Goal: Task Accomplishment & Management: Complete application form

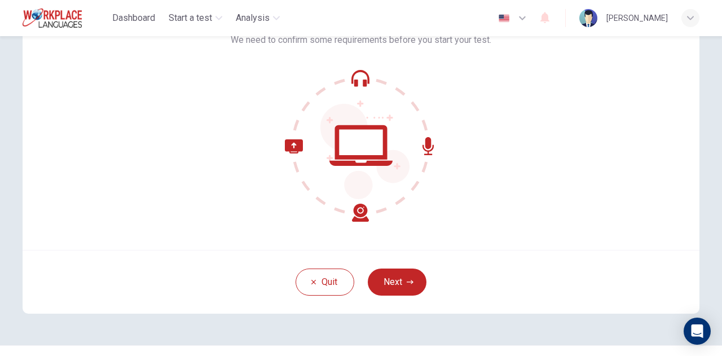
scroll to position [113, 0]
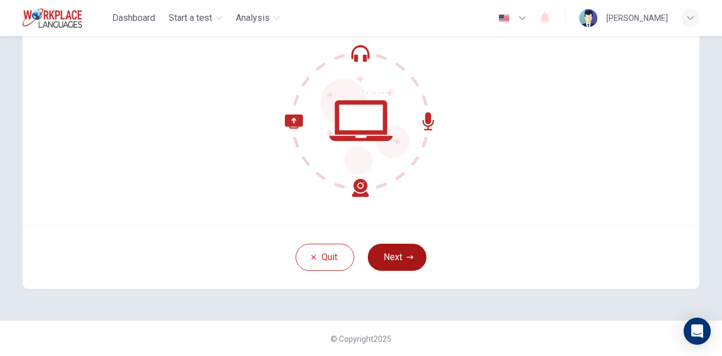
click at [396, 261] on button "Next" at bounding box center [397, 257] width 59 height 27
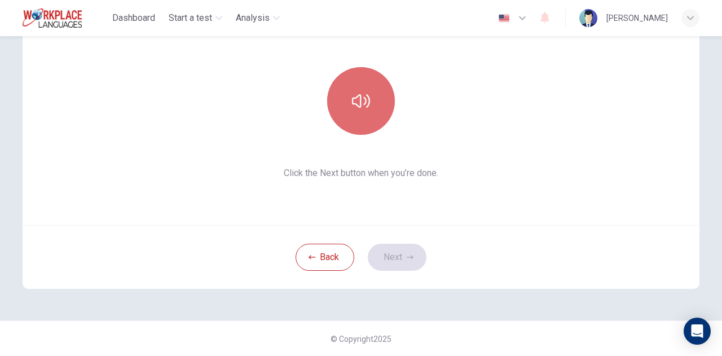
click at [356, 99] on icon "button" at bounding box center [361, 101] width 18 height 18
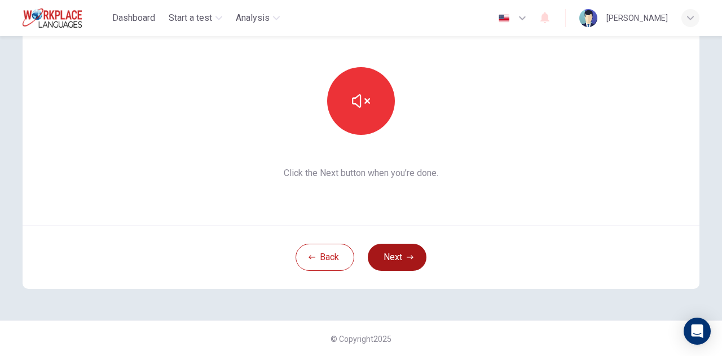
click at [402, 260] on button "Next" at bounding box center [397, 257] width 59 height 27
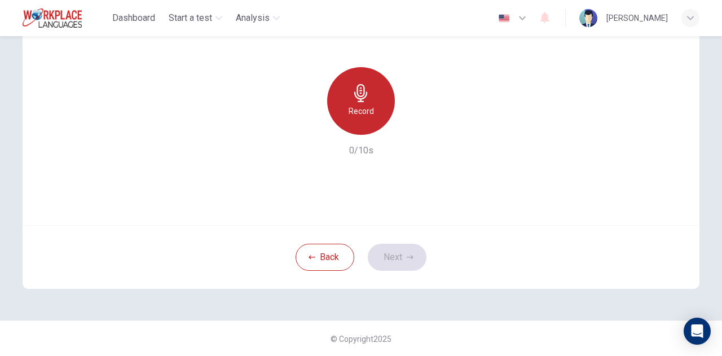
click at [354, 108] on h6 "Record" at bounding box center [361, 111] width 25 height 14
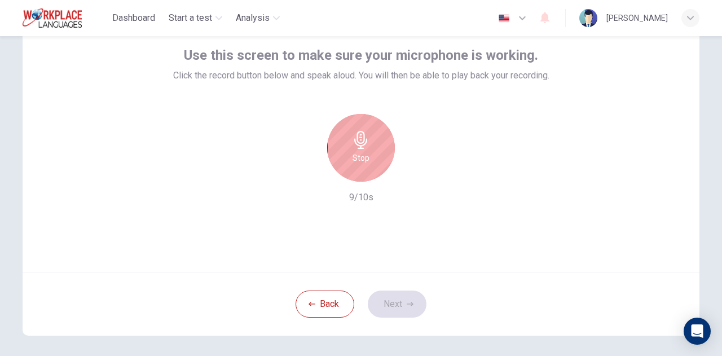
scroll to position [68, 0]
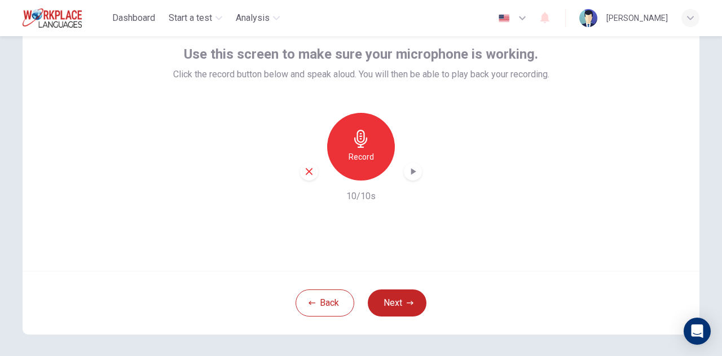
click at [411, 173] on icon "button" at bounding box center [413, 171] width 5 height 7
click at [395, 297] on button "Next" at bounding box center [397, 302] width 59 height 27
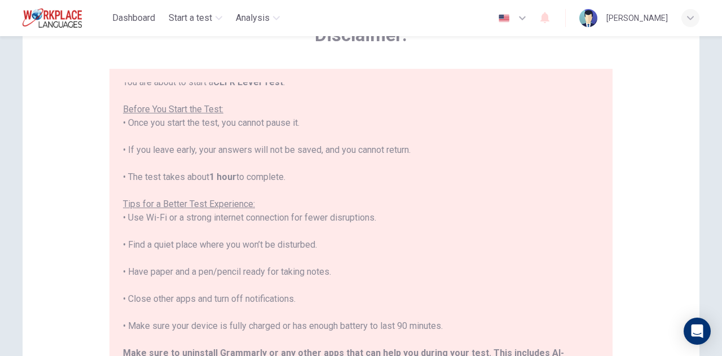
scroll to position [181, 0]
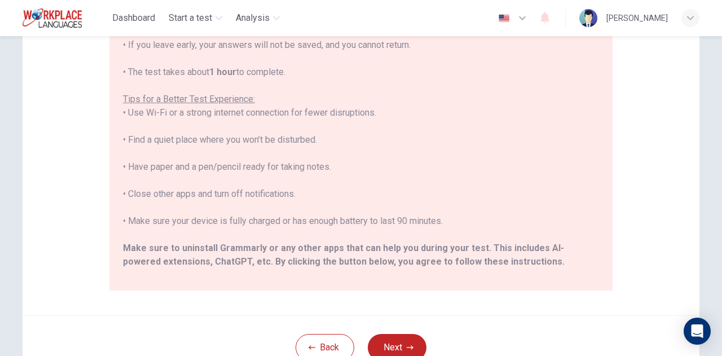
drag, startPoint x: 130, startPoint y: 170, endPoint x: 352, endPoint y: 164, distance: 222.4
click at [352, 164] on div "****IMPORTANT: You cannot change the language during the test.**** Please choos…" at bounding box center [361, 92] width 476 height 406
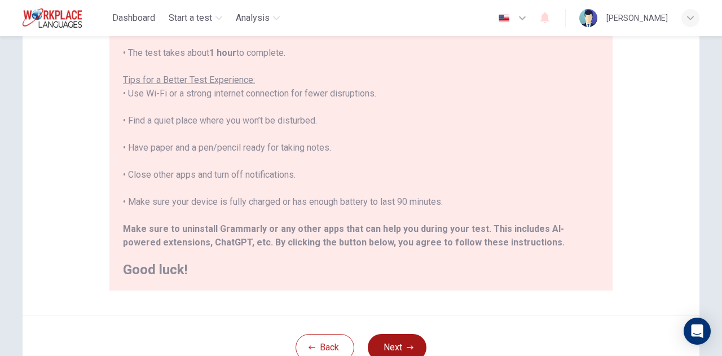
click at [388, 344] on button "Next" at bounding box center [397, 347] width 59 height 27
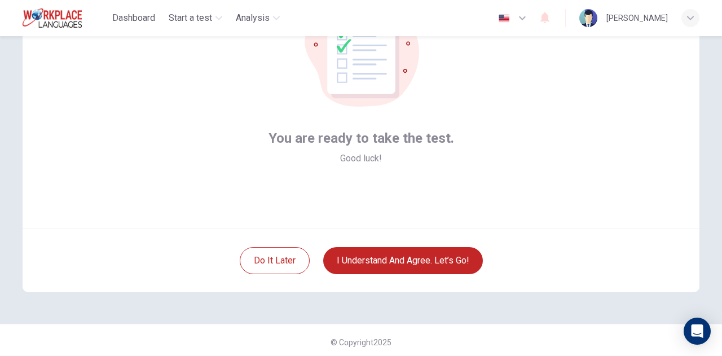
scroll to position [113, 0]
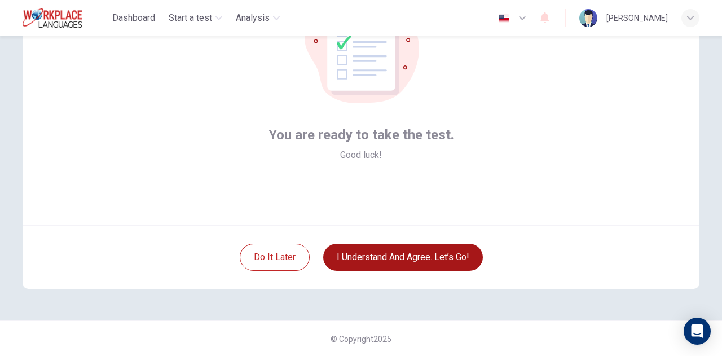
click at [389, 256] on button "I understand and agree. Let’s go!" at bounding box center [403, 257] width 160 height 27
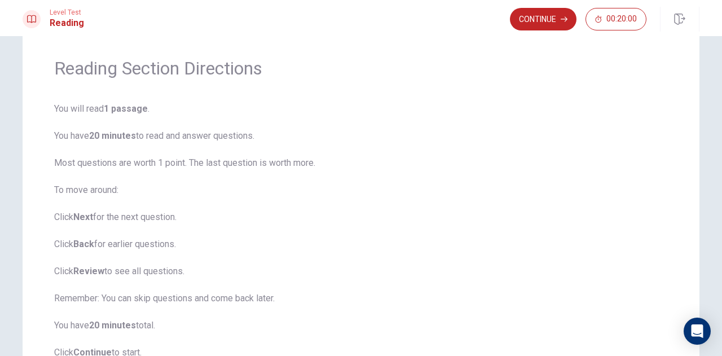
scroll to position [56, 0]
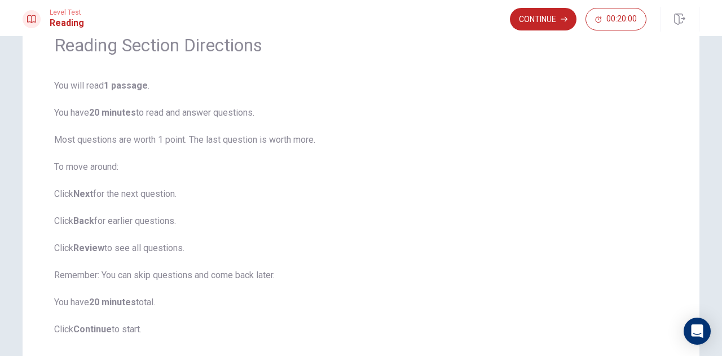
drag, startPoint x: 64, startPoint y: 141, endPoint x: 155, endPoint y: 200, distance: 108.3
click at [150, 202] on span "You will read 1 passage . You have 20 minutes to read and answer questions. Mos…" at bounding box center [361, 207] width 614 height 257
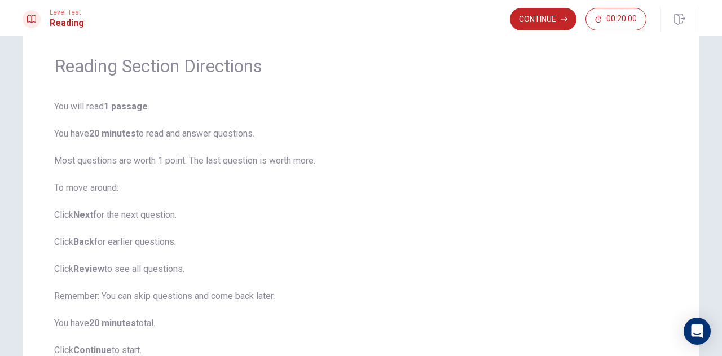
scroll to position [0, 0]
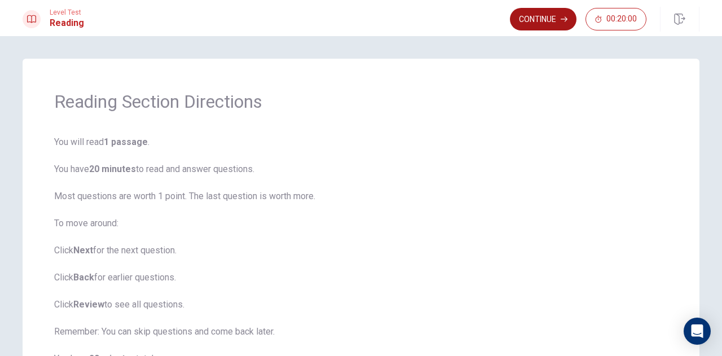
click at [551, 21] on button "Continue" at bounding box center [543, 19] width 67 height 23
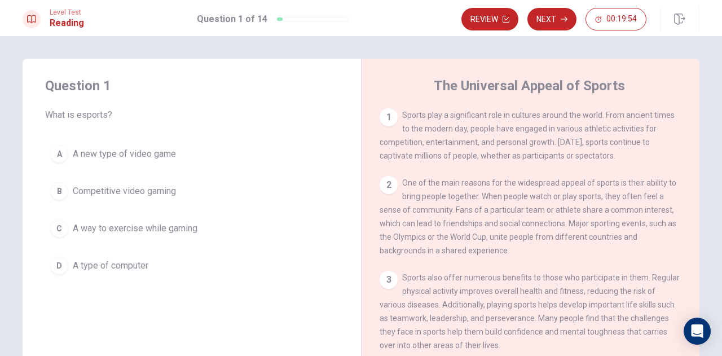
drag, startPoint x: 41, startPoint y: 114, endPoint x: 124, endPoint y: 108, distance: 83.1
click at [124, 108] on div "Question 1 What is esports? A A new type of video game B Competitive video gami…" at bounding box center [192, 178] width 339 height 239
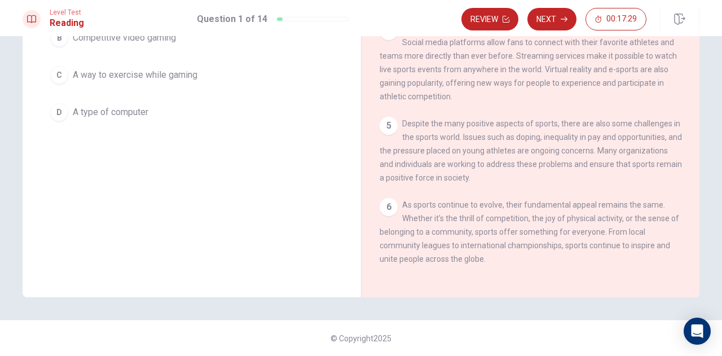
scroll to position [202, 0]
drag, startPoint x: 401, startPoint y: 201, endPoint x: 465, endPoint y: 205, distance: 64.4
click at [465, 205] on span "As sports continue to evolve, their fundamental appeal remains the same. Whethe…" at bounding box center [530, 231] width 300 height 63
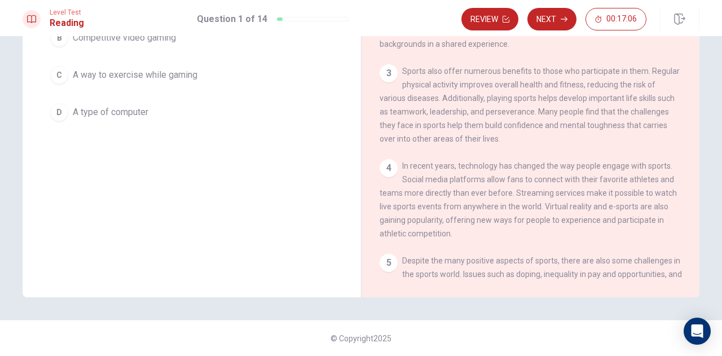
scroll to position [0, 0]
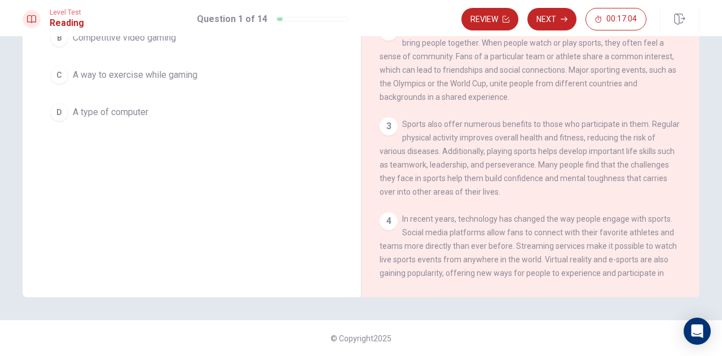
drag, startPoint x: 714, startPoint y: 179, endPoint x: 706, endPoint y: 31, distance: 148.7
click at [706, 31] on div "Level Test Reading Question 1 of 14 Review Next 00:17:04 Question 1 of 14 00:17…" at bounding box center [361, 178] width 722 height 356
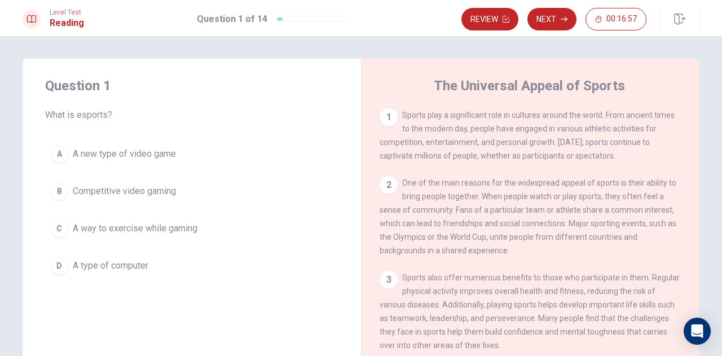
drag, startPoint x: 74, startPoint y: 113, endPoint x: 121, endPoint y: 116, distance: 46.9
click at [121, 116] on span "What is esports?" at bounding box center [191, 115] width 293 height 14
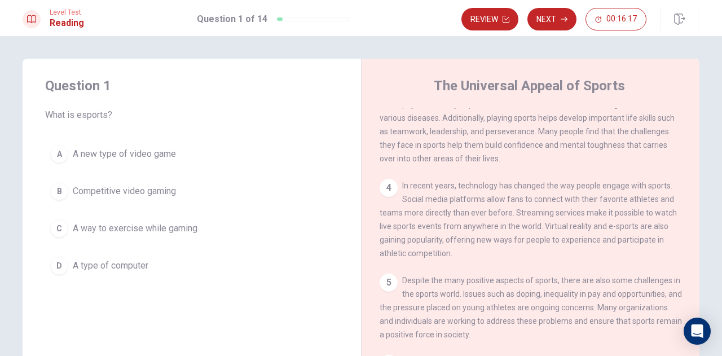
scroll to position [192, 0]
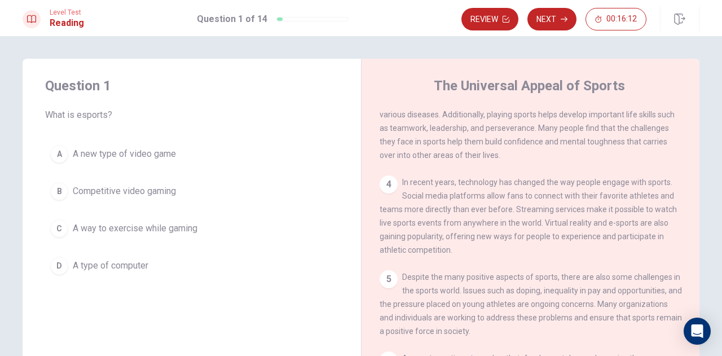
drag, startPoint x: 541, startPoint y: 227, endPoint x: 572, endPoint y: 227, distance: 31.6
click at [572, 227] on span "In recent years, technology has changed the way people engage with sports. Soci…" at bounding box center [528, 216] width 297 height 77
drag, startPoint x: 603, startPoint y: 229, endPoint x: 644, endPoint y: 229, distance: 41.2
click at [644, 229] on span "In recent years, technology has changed the way people engage with sports. Soci…" at bounding box center [528, 216] width 297 height 77
click at [58, 190] on div "B" at bounding box center [59, 191] width 18 height 18
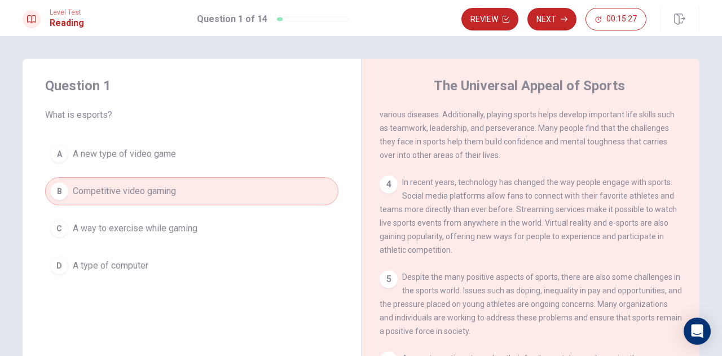
click at [155, 156] on span "A new type of video game" at bounding box center [124, 154] width 103 height 14
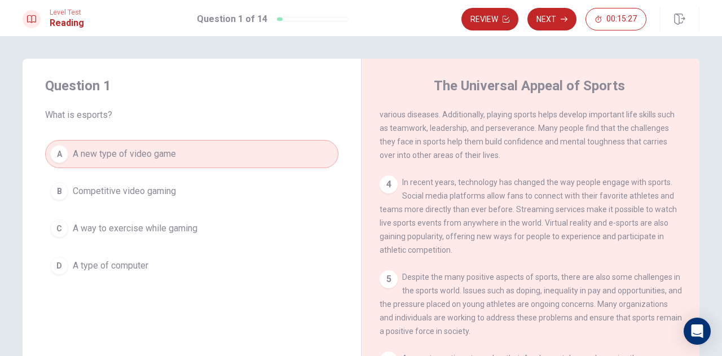
click at [134, 189] on span "Competitive video gaming" at bounding box center [124, 192] width 103 height 14
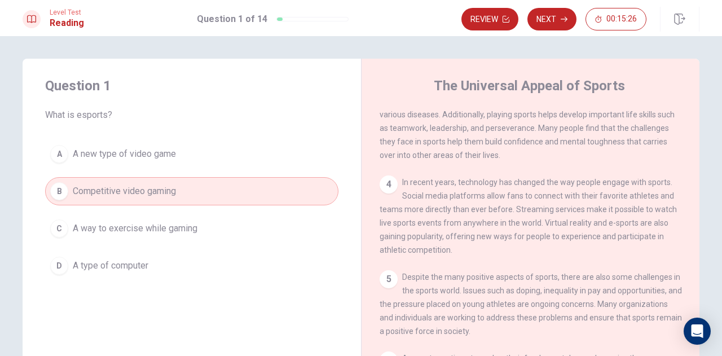
click at [128, 225] on span "A way to exercise while gaming" at bounding box center [135, 229] width 125 height 14
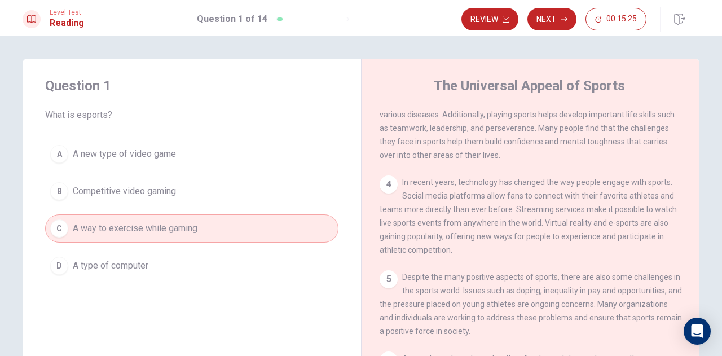
drag, startPoint x: 108, startPoint y: 185, endPoint x: 520, endPoint y: 177, distance: 412.0
click at [520, 177] on div "Question 1 What is esports? A A new type of video game B Competitive video gami…" at bounding box center [361, 255] width 677 height 392
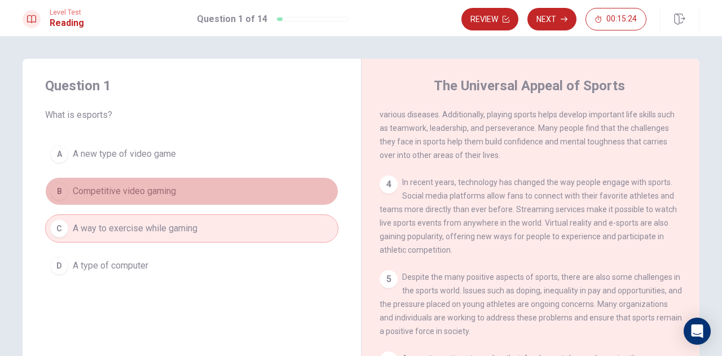
click at [127, 190] on span "Competitive video gaming" at bounding box center [124, 192] width 103 height 14
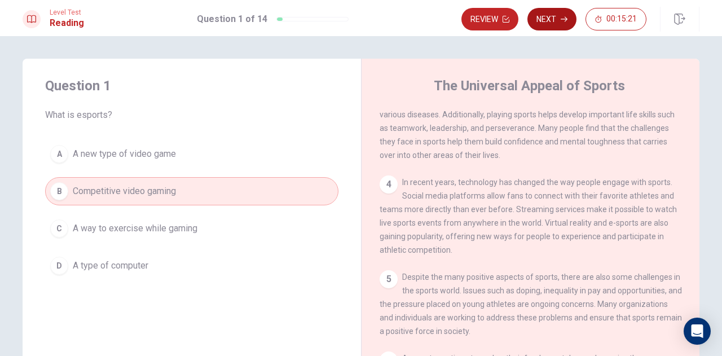
click at [549, 19] on button "Next" at bounding box center [552, 19] width 49 height 23
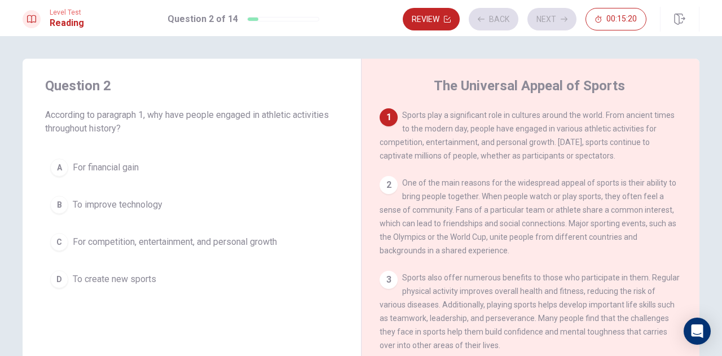
scroll to position [0, 0]
click at [483, 17] on icon "button" at bounding box center [481, 19] width 7 height 7
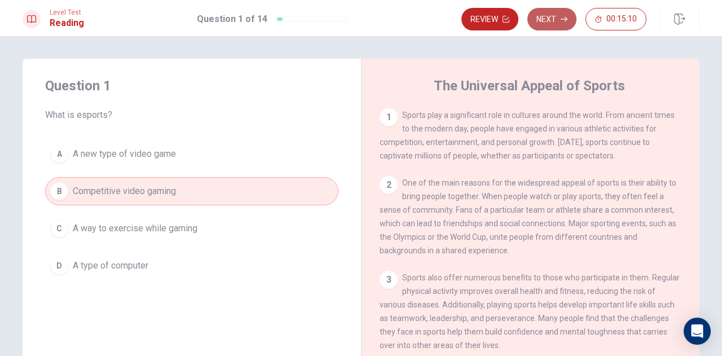
click at [555, 22] on button "Next" at bounding box center [552, 19] width 49 height 23
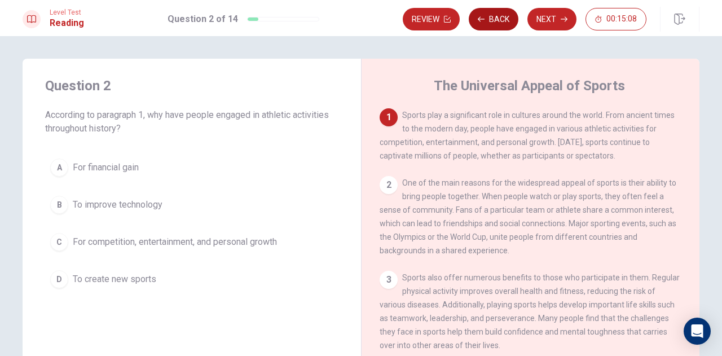
click at [493, 21] on button "Back" at bounding box center [494, 19] width 50 height 23
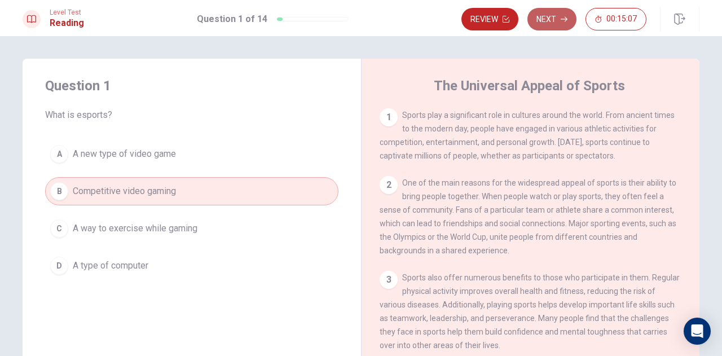
click at [543, 19] on button "Next" at bounding box center [552, 19] width 49 height 23
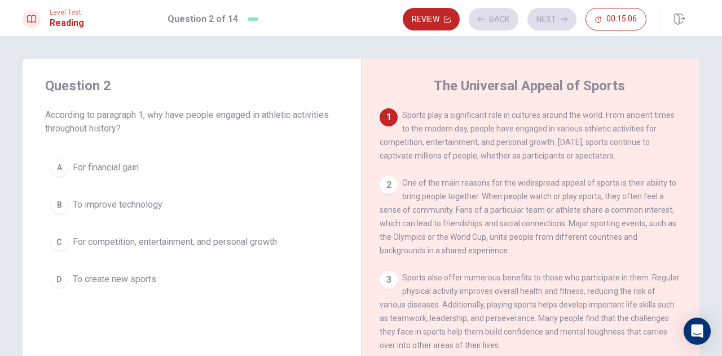
click at [494, 20] on div "Review Back Next 00:15:06" at bounding box center [525, 19] width 244 height 23
click at [494, 20] on button "Back" at bounding box center [494, 19] width 50 height 23
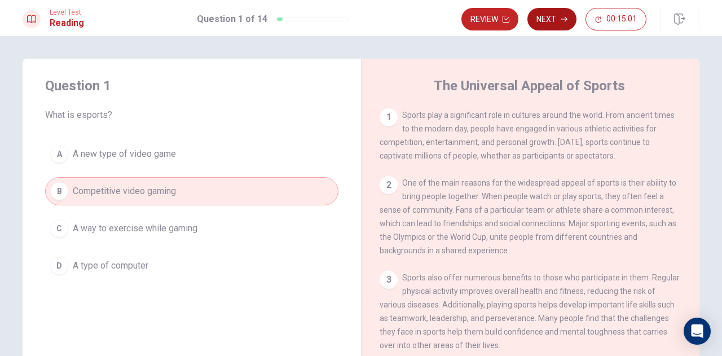
click at [537, 18] on button "Next" at bounding box center [552, 19] width 49 height 23
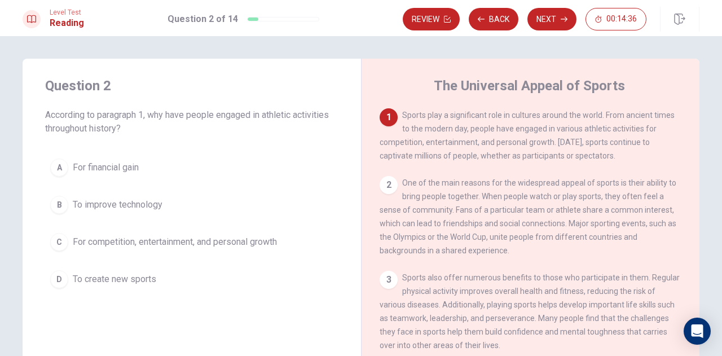
click at [157, 240] on span "For competition, entertainment, and personal growth" at bounding box center [175, 242] width 204 height 14
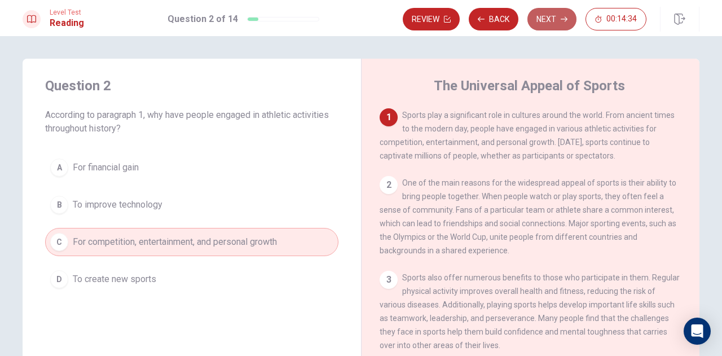
click at [547, 26] on button "Next" at bounding box center [552, 19] width 49 height 23
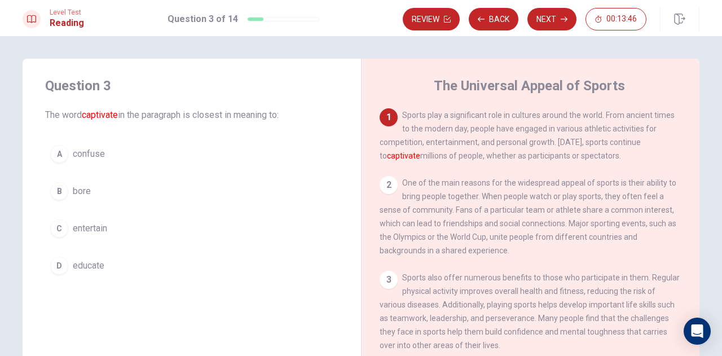
click at [62, 226] on div "C" at bounding box center [59, 229] width 18 height 18
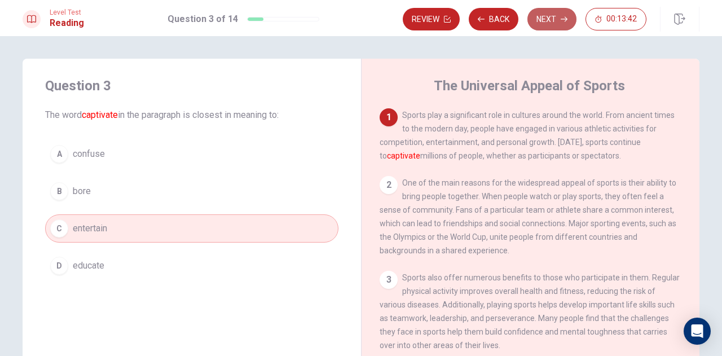
click at [559, 16] on button "Next" at bounding box center [552, 19] width 49 height 23
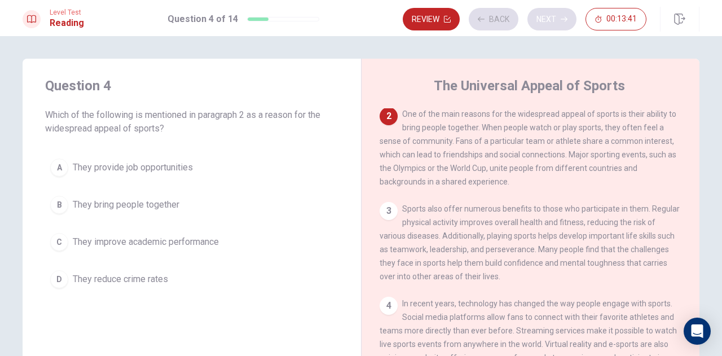
scroll to position [69, 0]
click at [77, 205] on span "They bring people together" at bounding box center [126, 205] width 107 height 14
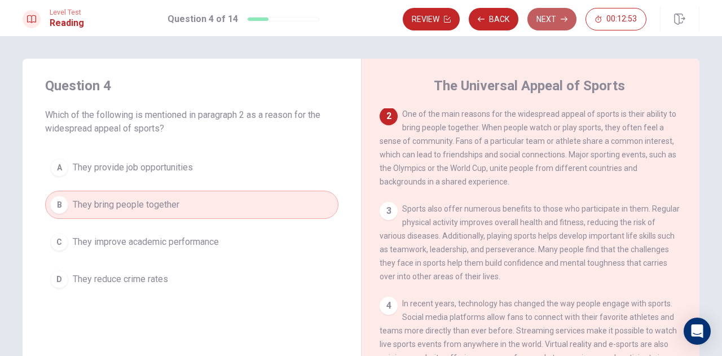
click at [553, 20] on button "Next" at bounding box center [552, 19] width 49 height 23
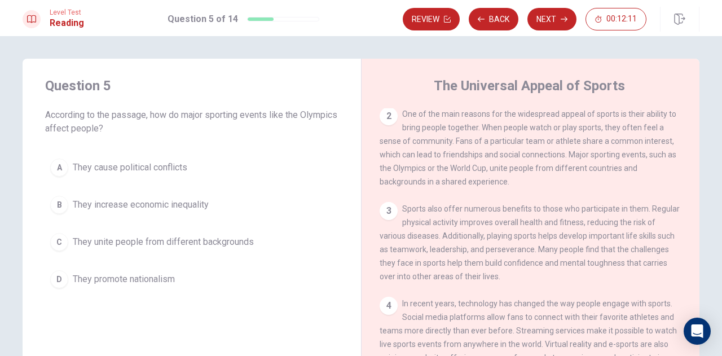
click at [185, 244] on span "They unite people from different backgrounds" at bounding box center [163, 242] width 181 height 14
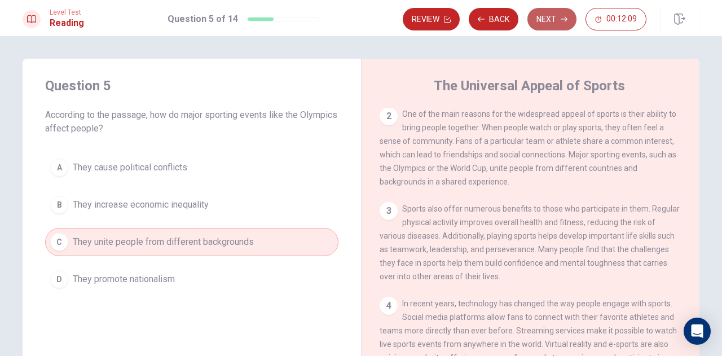
click at [550, 23] on button "Next" at bounding box center [552, 19] width 49 height 23
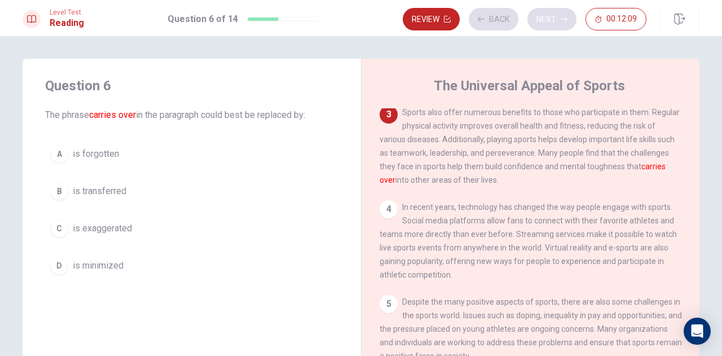
scroll to position [166, 0]
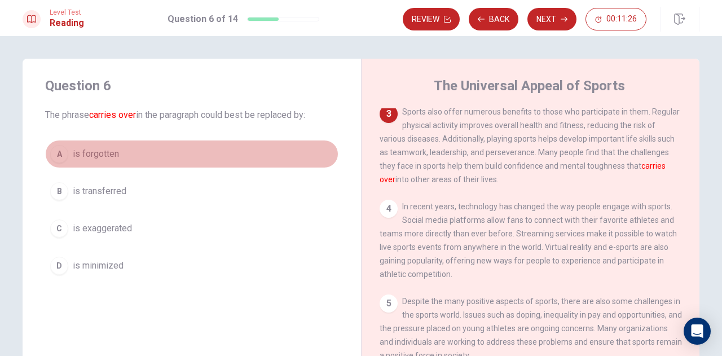
drag, startPoint x: 76, startPoint y: 153, endPoint x: 67, endPoint y: 154, distance: 9.0
click at [73, 154] on span "is forgotten" at bounding box center [96, 154] width 46 height 14
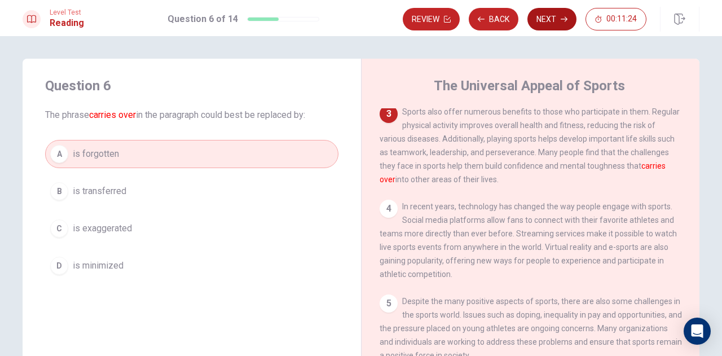
click at [560, 14] on button "Next" at bounding box center [552, 19] width 49 height 23
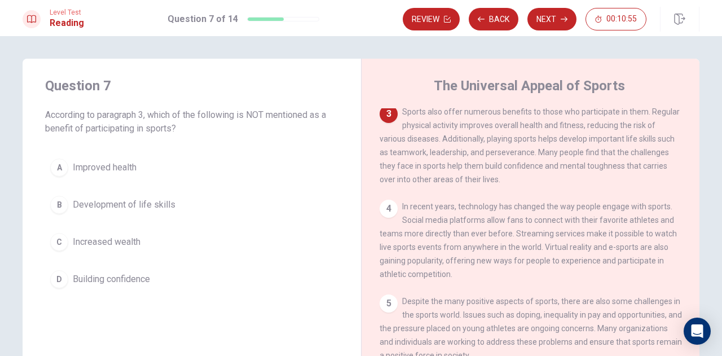
click at [100, 276] on span "Building confidence" at bounding box center [111, 280] width 77 height 14
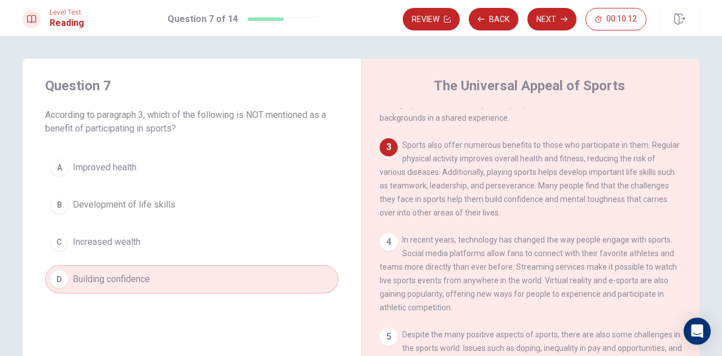
scroll to position [131, 0]
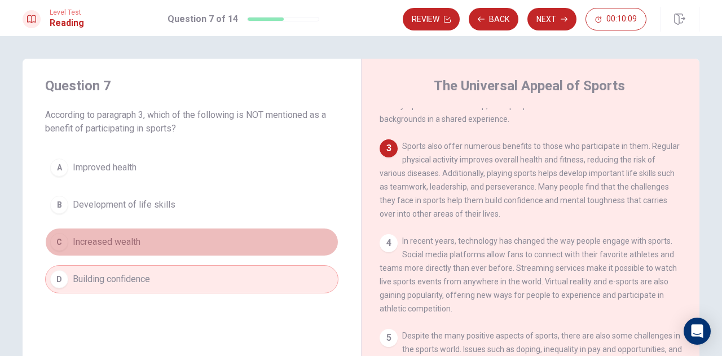
click at [96, 243] on span "Increased wealth" at bounding box center [107, 242] width 68 height 14
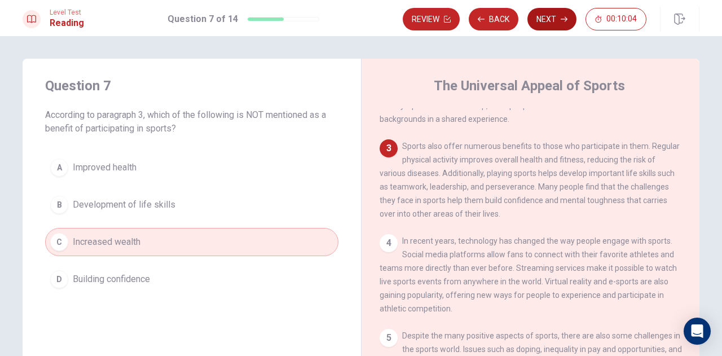
click at [553, 20] on button "Next" at bounding box center [552, 19] width 49 height 23
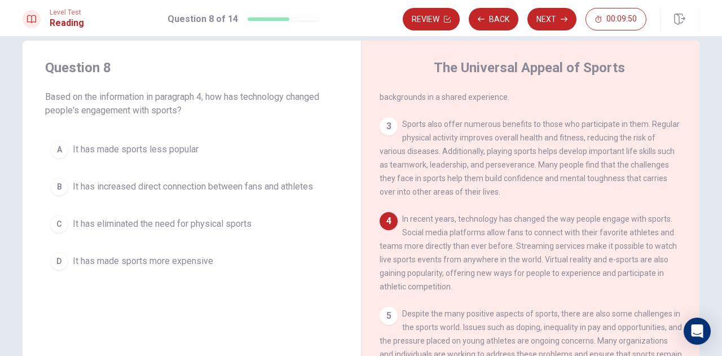
scroll to position [43, 0]
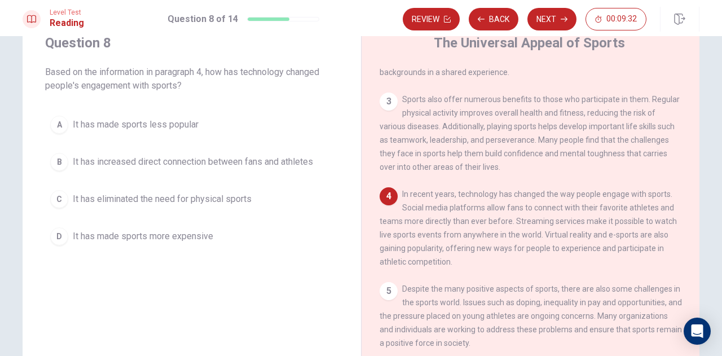
click at [56, 160] on div "B" at bounding box center [59, 162] width 18 height 18
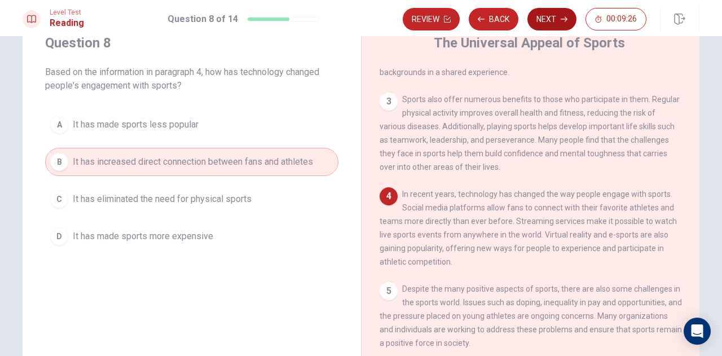
click at [556, 17] on button "Next" at bounding box center [552, 19] width 49 height 23
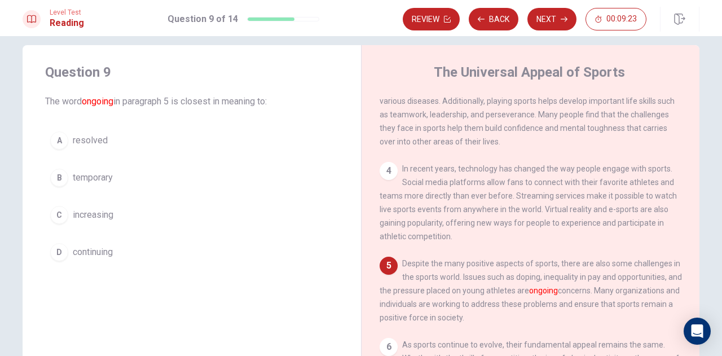
scroll to position [5, 0]
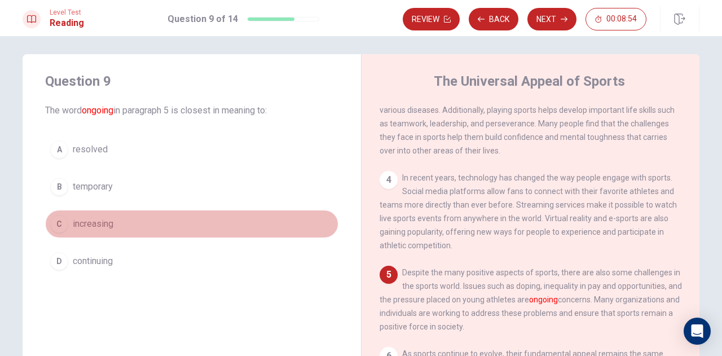
click at [77, 226] on span "increasing" at bounding box center [93, 224] width 41 height 14
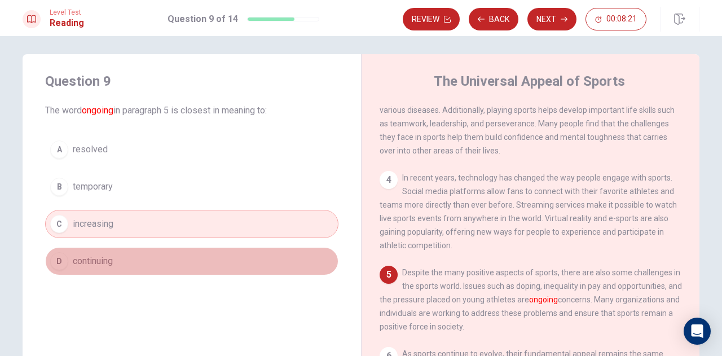
click at [82, 264] on span "continuing" at bounding box center [93, 262] width 40 height 14
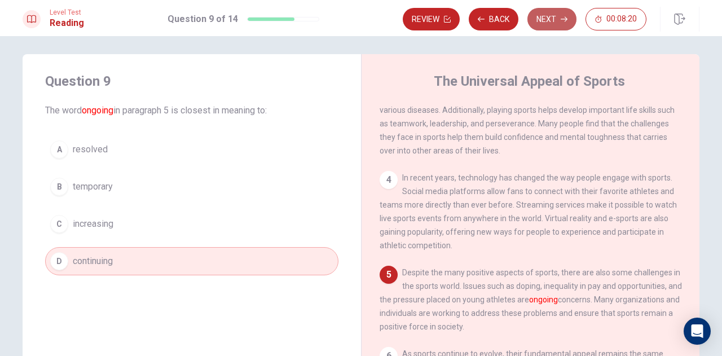
click at [537, 16] on button "Next" at bounding box center [552, 19] width 49 height 23
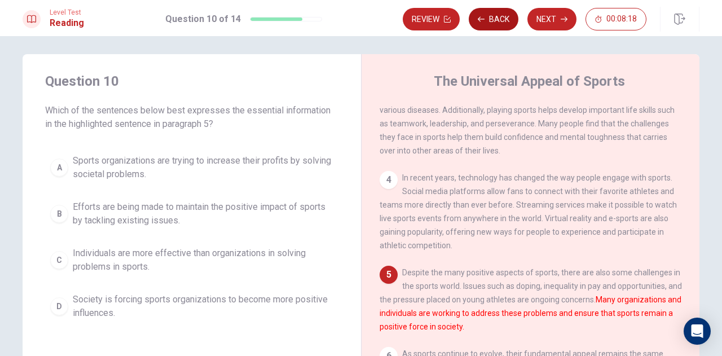
click at [511, 19] on button "Back" at bounding box center [494, 19] width 50 height 23
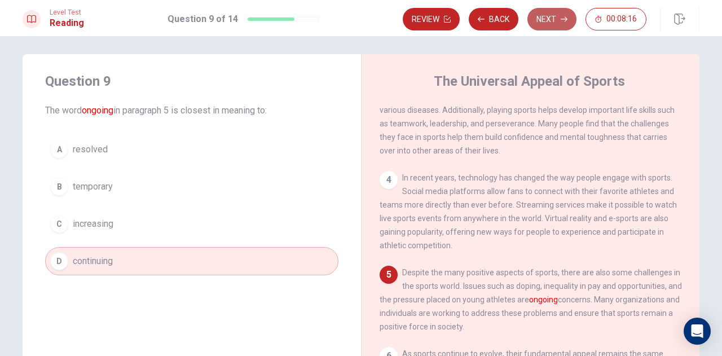
click at [552, 22] on button "Next" at bounding box center [552, 19] width 49 height 23
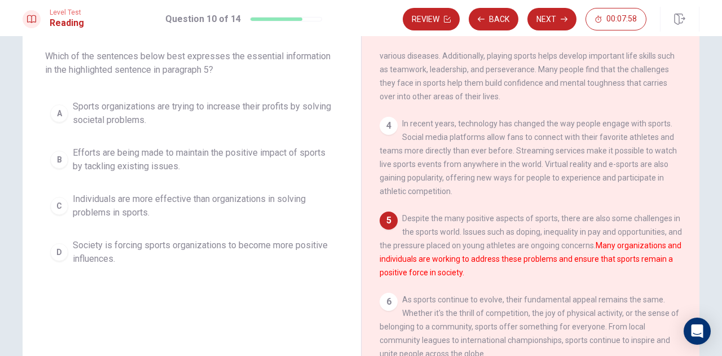
scroll to position [55, 0]
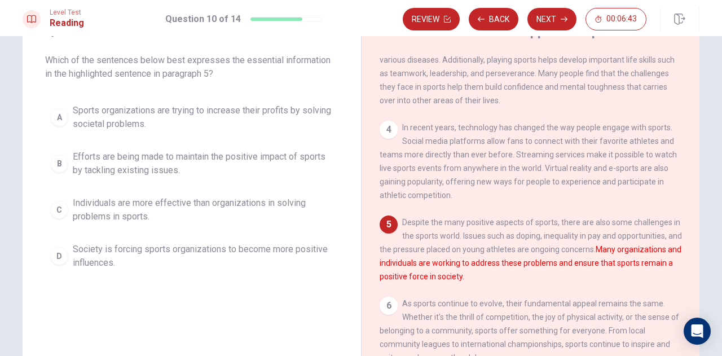
click at [104, 160] on span "Efforts are being made to maintain the positive impact of sports by tackling ex…" at bounding box center [203, 163] width 261 height 27
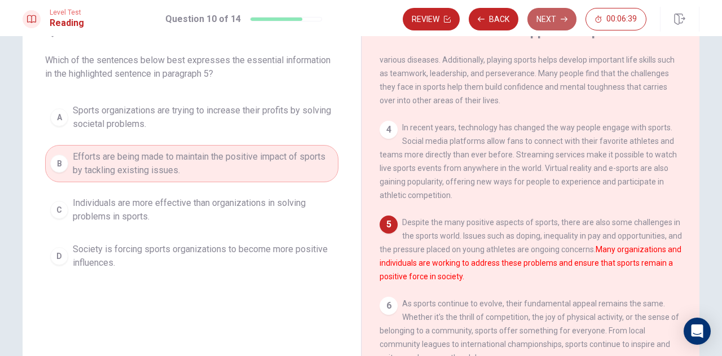
click at [551, 21] on button "Next" at bounding box center [552, 19] width 49 height 23
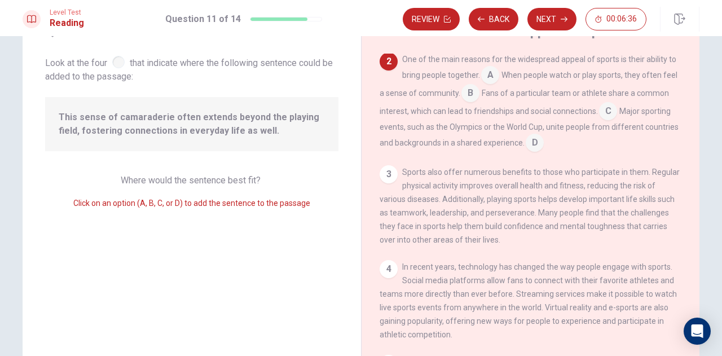
scroll to position [0, 0]
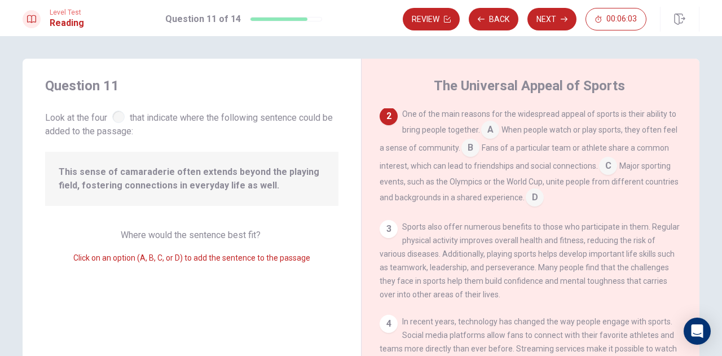
drag, startPoint x: 493, startPoint y: 130, endPoint x: 112, endPoint y: 118, distance: 381.1
click at [112, 118] on div "Question 11 Look at the four that indicate where the following sentence could b…" at bounding box center [361, 255] width 677 height 392
click at [115, 118] on div at bounding box center [118, 117] width 12 height 12
click at [490, 130] on input at bounding box center [490, 131] width 18 height 18
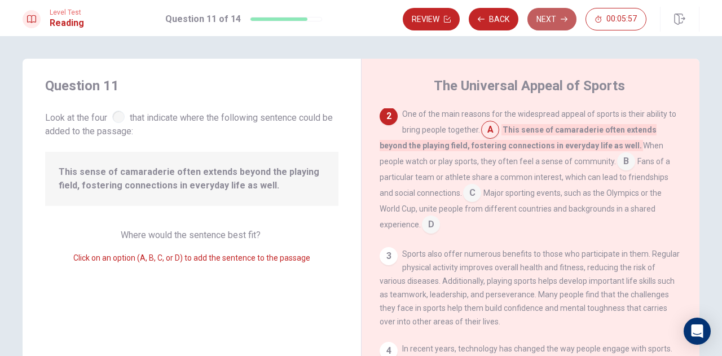
click at [552, 17] on button "Next" at bounding box center [552, 19] width 49 height 23
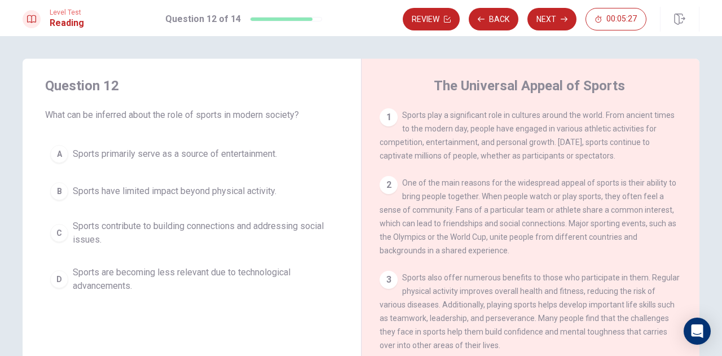
click at [89, 226] on span "Sports contribute to building connections and addressing social issues." at bounding box center [203, 233] width 261 height 27
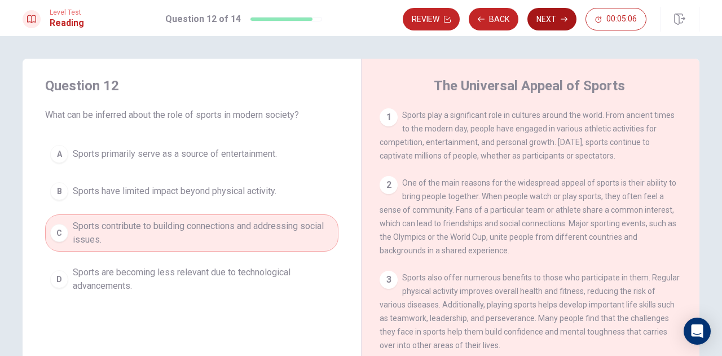
click at [546, 20] on button "Next" at bounding box center [552, 19] width 49 height 23
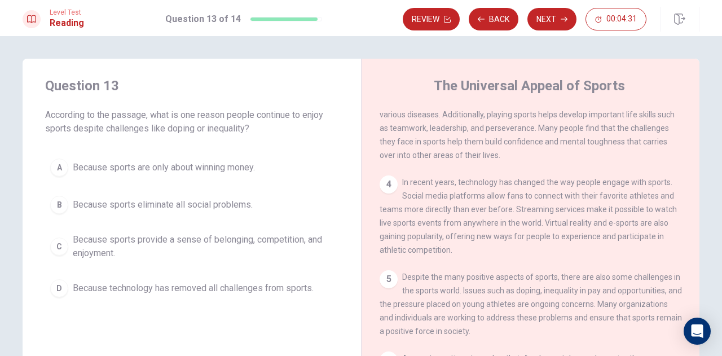
scroll to position [195, 0]
click at [272, 244] on span "Because sports provide a sense of belonging, competition, and enjoyment." at bounding box center [203, 246] width 261 height 27
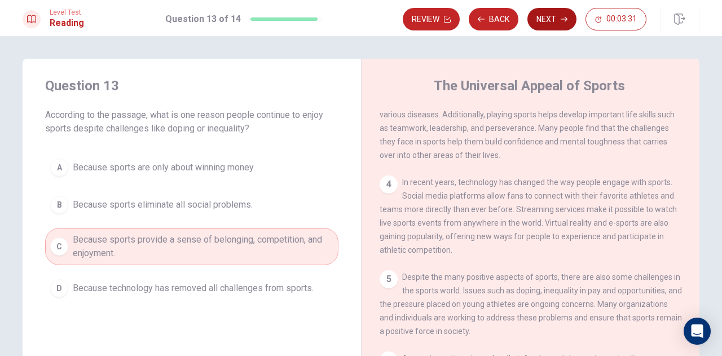
click at [564, 18] on icon "button" at bounding box center [564, 19] width 7 height 7
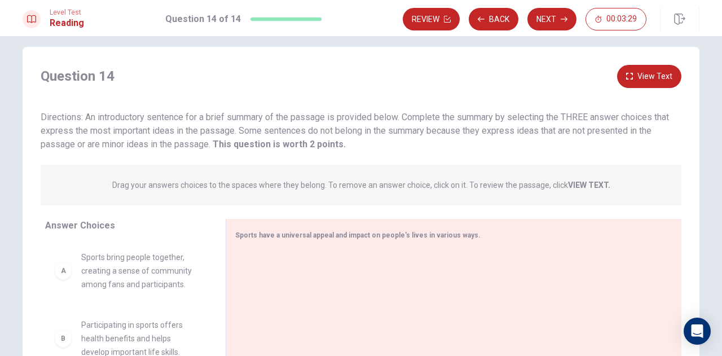
scroll to position [15, 0]
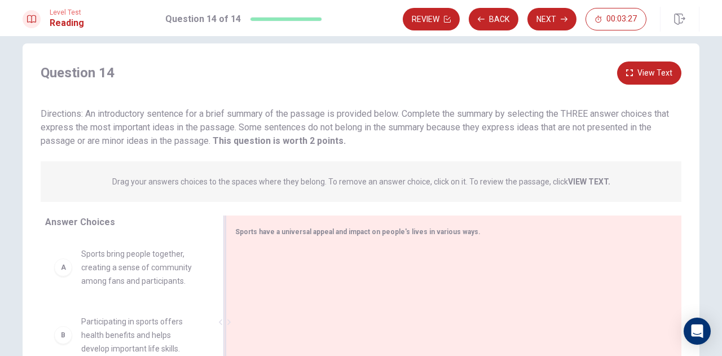
click at [458, 236] on div "Sports have a universal appeal and impact on people's lives in various ways." at bounding box center [447, 232] width 424 height 14
click at [410, 244] on div "Sports have a universal appeal and impact on people's lives in various ways." at bounding box center [454, 322] width 456 height 213
drag, startPoint x: 398, startPoint y: 258, endPoint x: 393, endPoint y: 261, distance: 6.3
click at [397, 260] on div at bounding box center [449, 323] width 428 height 151
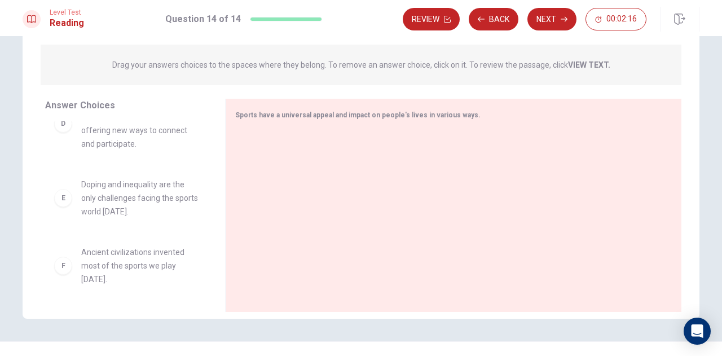
scroll to position [0, 0]
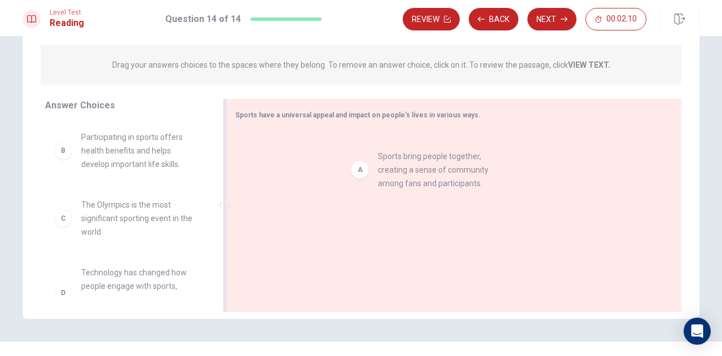
drag, startPoint x: 104, startPoint y: 156, endPoint x: 409, endPoint y: 176, distance: 305.4
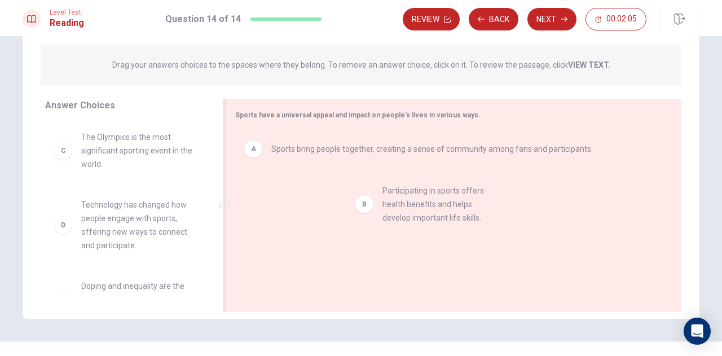
drag, startPoint x: 124, startPoint y: 159, endPoint x: 446, endPoint y: 222, distance: 327.8
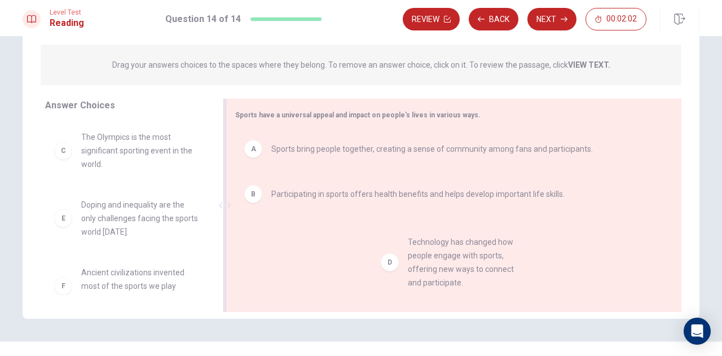
drag, startPoint x: 104, startPoint y: 234, endPoint x: 438, endPoint y: 271, distance: 336.1
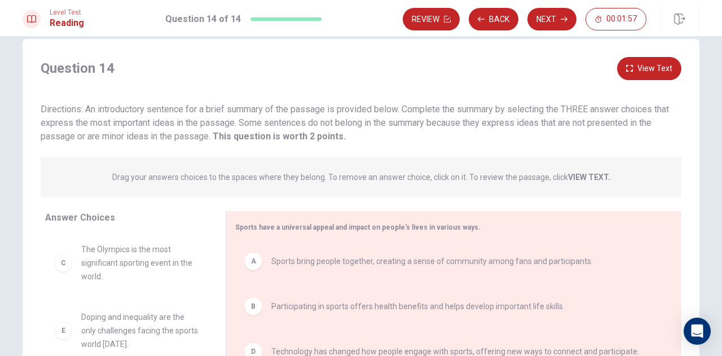
scroll to position [13, 0]
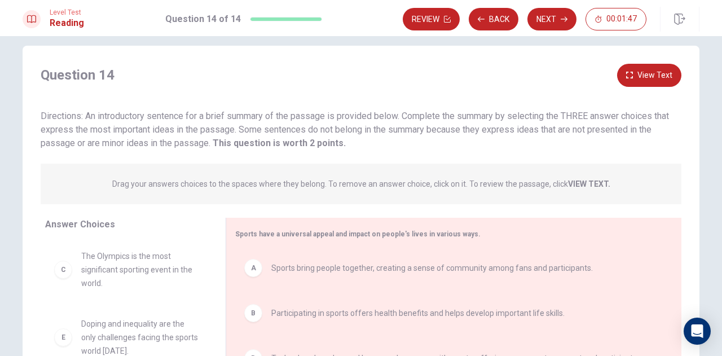
drag, startPoint x: 716, startPoint y: 156, endPoint x: 717, endPoint y: 207, distance: 50.8
click at [717, 207] on div "Question 14 View Text Directions: An introductory sentence for a brief summary …" at bounding box center [361, 196] width 722 height 320
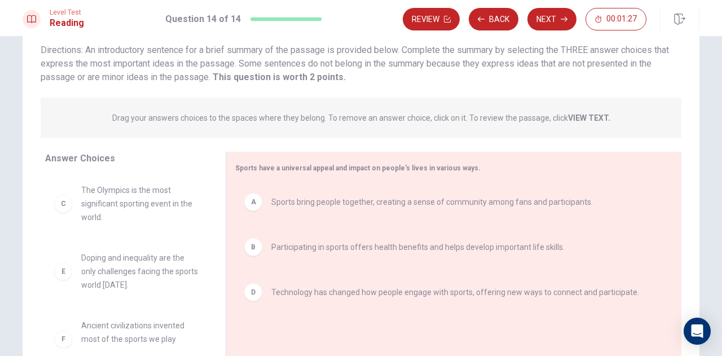
scroll to position [86, 0]
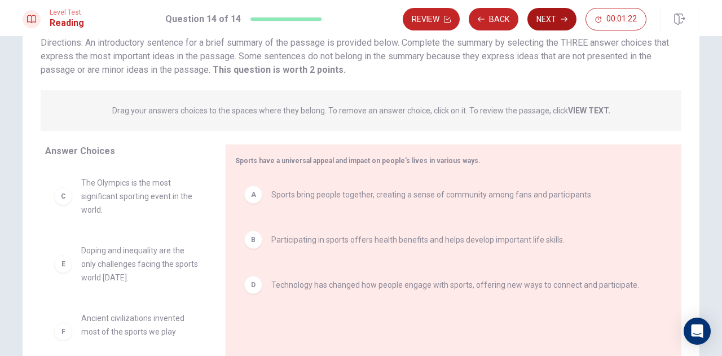
click at [555, 23] on button "Next" at bounding box center [552, 19] width 49 height 23
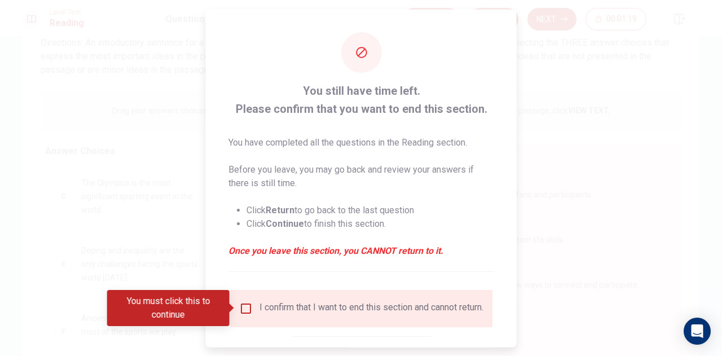
click at [239, 308] on input "You must click this to continue" at bounding box center [246, 308] width 14 height 14
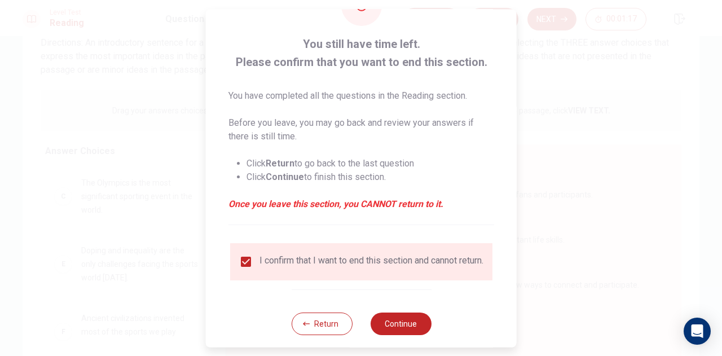
scroll to position [64, 0]
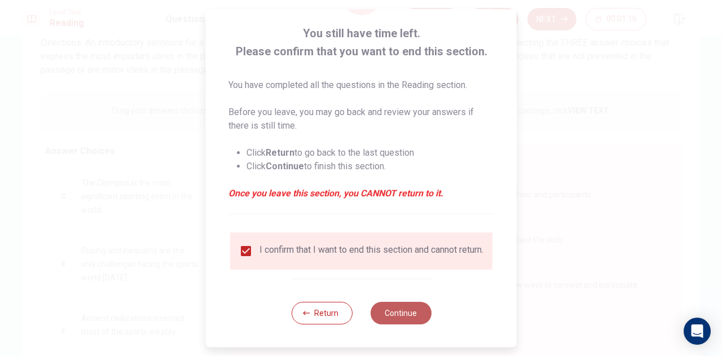
click at [401, 314] on button "Continue" at bounding box center [400, 313] width 61 height 23
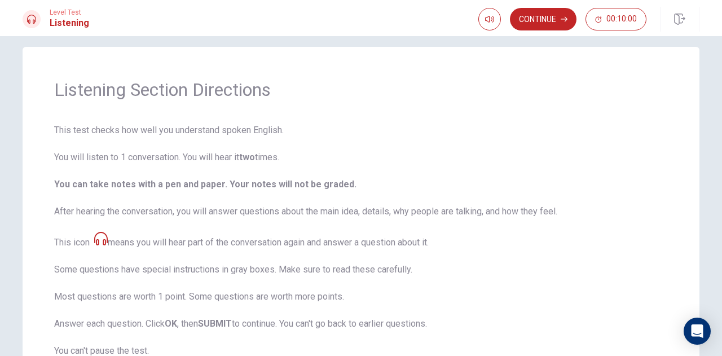
scroll to position [0, 0]
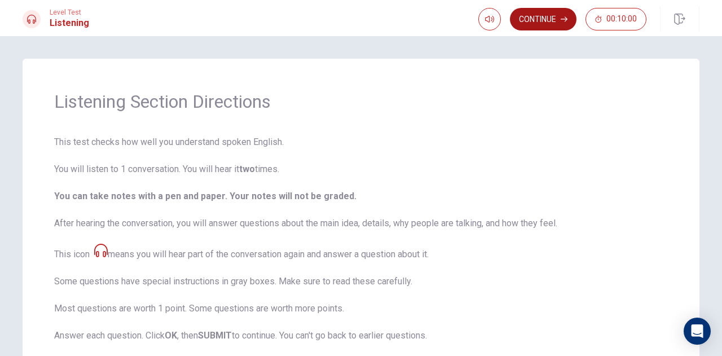
click at [550, 16] on button "Continue" at bounding box center [543, 19] width 67 height 23
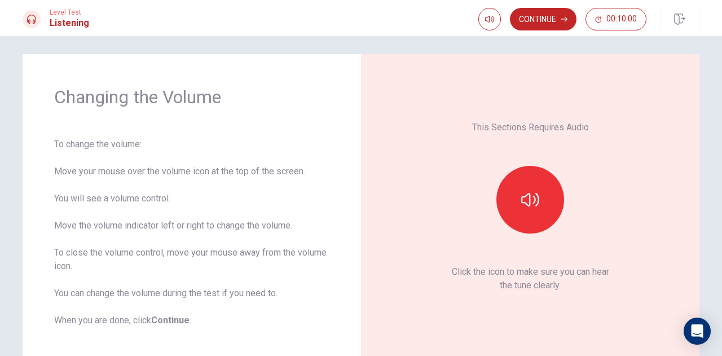
scroll to position [2, 0]
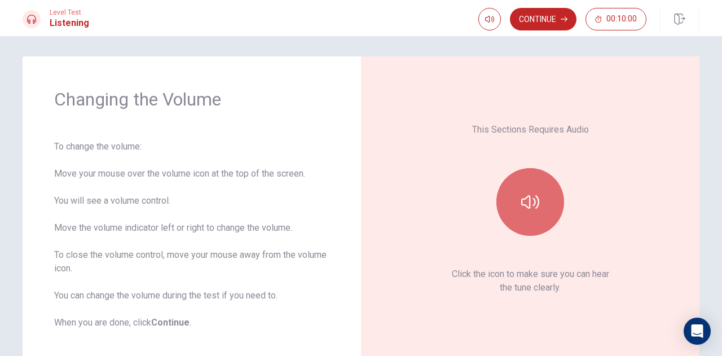
click at [527, 208] on icon "button" at bounding box center [530, 202] width 18 height 14
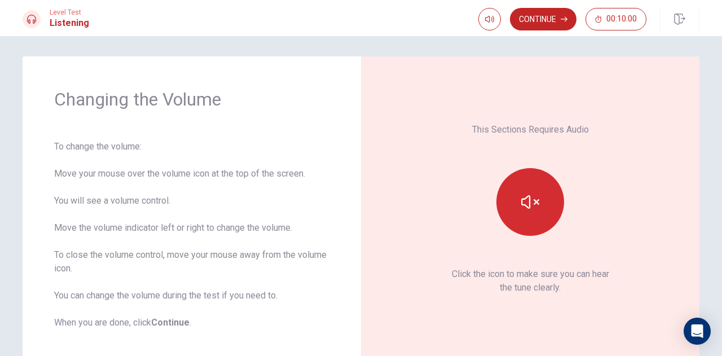
click at [415, 82] on div "This Sections Requires Audio Click the icon to make sure you can hear the tune …" at bounding box center [530, 208] width 339 height 305
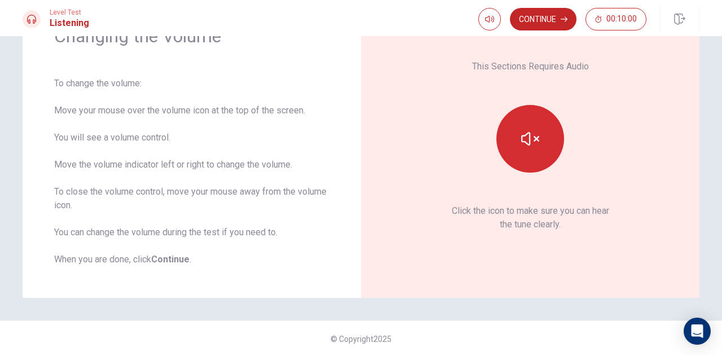
scroll to position [0, 0]
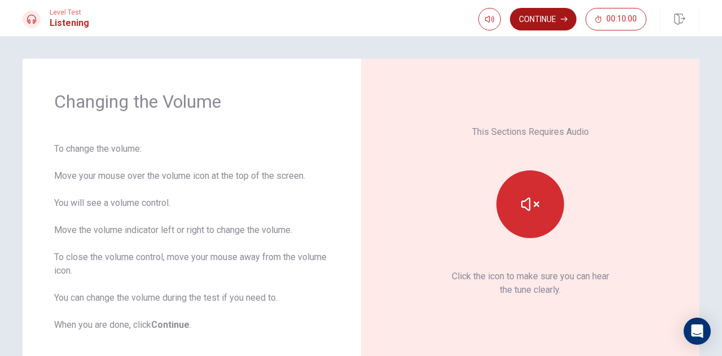
click at [561, 15] on button "Continue" at bounding box center [543, 19] width 67 height 23
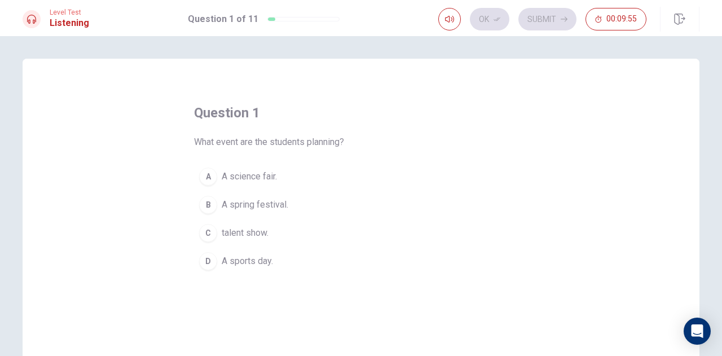
click at [208, 203] on div "B" at bounding box center [208, 205] width 18 height 18
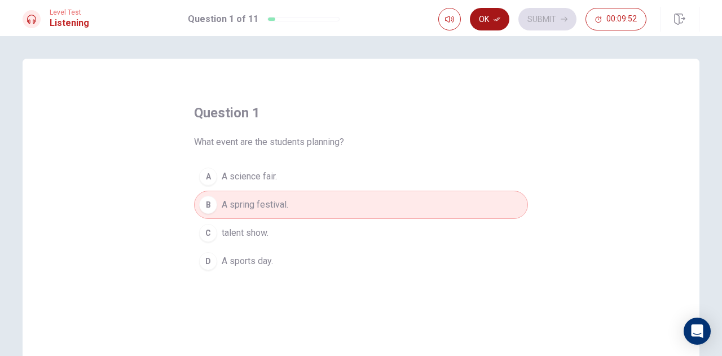
click at [488, 23] on button "Ok" at bounding box center [490, 19] width 40 height 23
click at [529, 15] on button "Submit" at bounding box center [548, 19] width 58 height 23
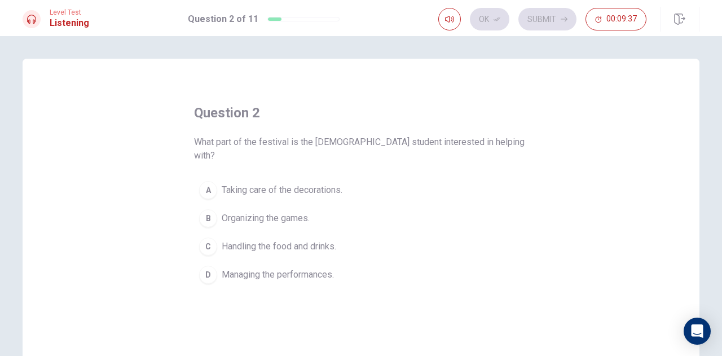
click at [210, 181] on div "A" at bounding box center [208, 190] width 18 height 18
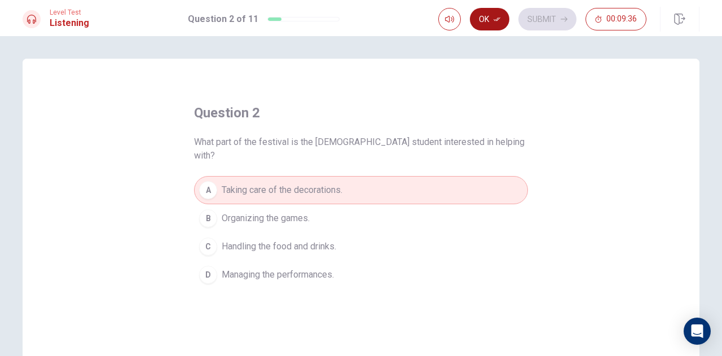
click at [502, 25] on button "Ok" at bounding box center [490, 19] width 40 height 23
click at [557, 22] on button "Submit" at bounding box center [548, 19] width 58 height 23
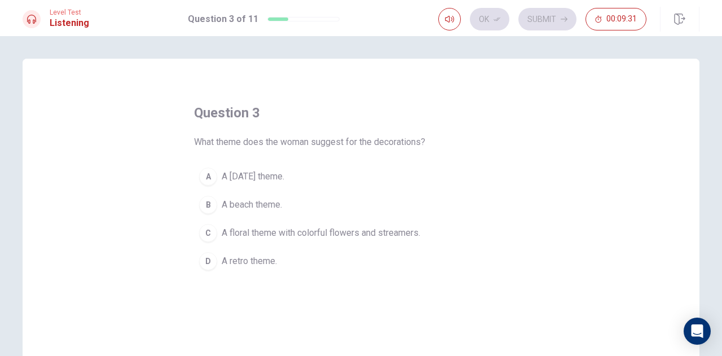
click at [283, 232] on span "A floral theme with colorful flowers and streamers." at bounding box center [321, 233] width 199 height 14
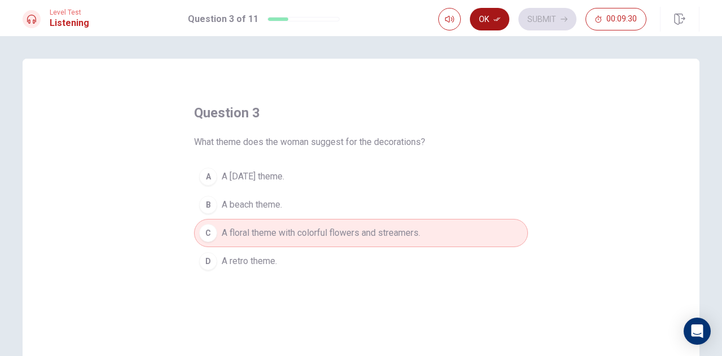
click at [495, 17] on icon "button" at bounding box center [497, 19] width 7 height 7
click at [543, 19] on button "Submit" at bounding box center [548, 19] width 58 height 23
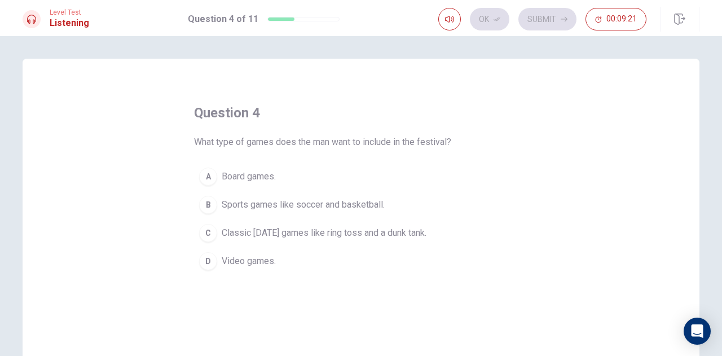
click at [208, 230] on div "C" at bounding box center [208, 233] width 18 height 18
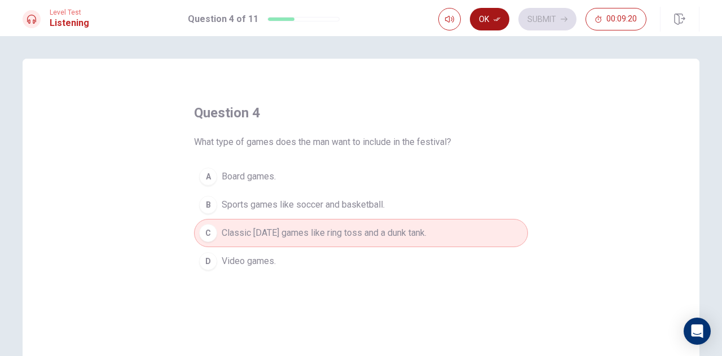
click at [503, 22] on button "Ok" at bounding box center [490, 19] width 40 height 23
click at [558, 21] on button "Submit" at bounding box center [548, 19] width 58 height 23
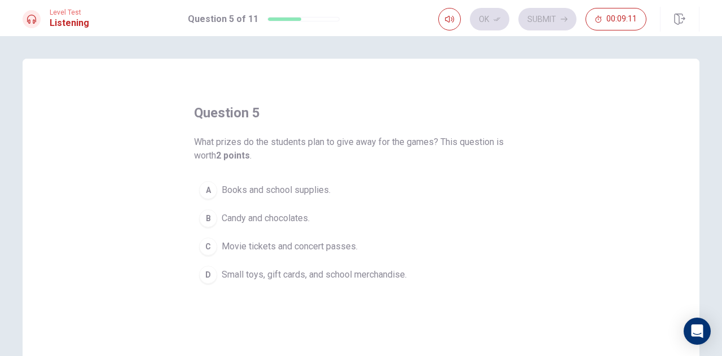
click at [206, 271] on div "D" at bounding box center [208, 275] width 18 height 18
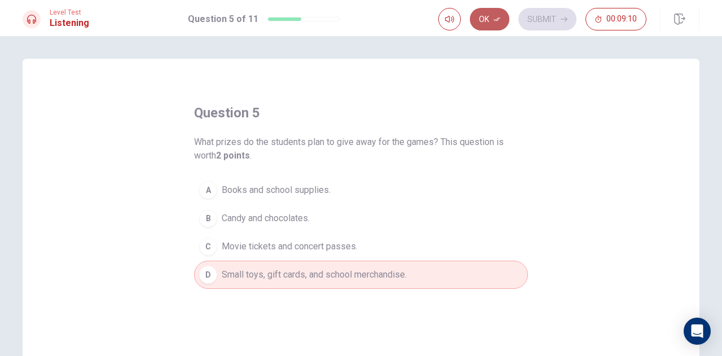
click at [490, 20] on button "Ok" at bounding box center [490, 19] width 40 height 23
click at [558, 22] on button "Submit" at bounding box center [548, 19] width 58 height 23
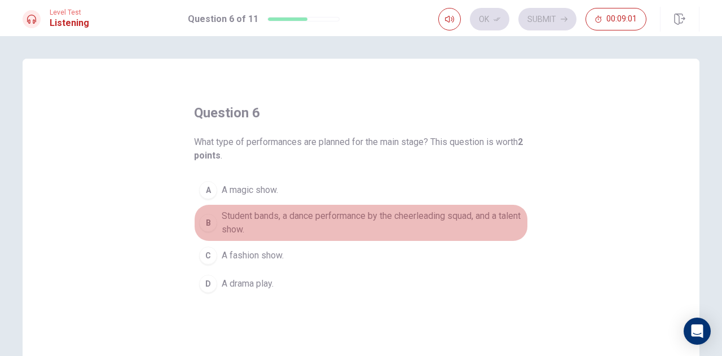
click at [438, 215] on span "Student bands, a dance performance by the cheerleading squad, and a talent show." at bounding box center [372, 222] width 301 height 27
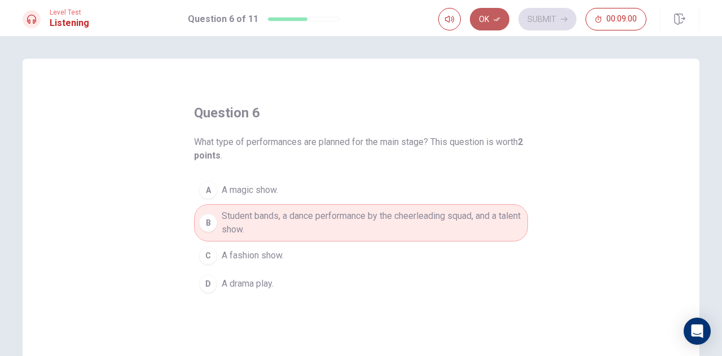
click at [493, 21] on button "Ok" at bounding box center [490, 19] width 40 height 23
click at [554, 24] on button "Submit" at bounding box center [548, 19] width 58 height 23
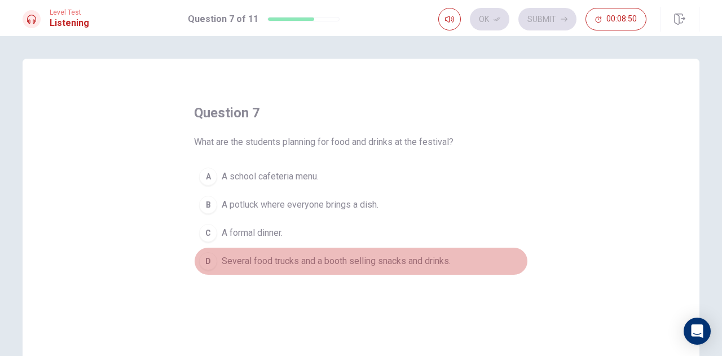
click at [218, 262] on button "D Several food trucks and a booth selling snacks and drinks." at bounding box center [361, 261] width 334 height 28
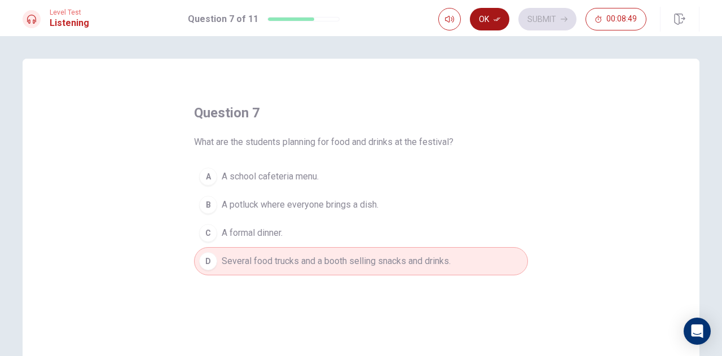
click at [481, 22] on button "Ok" at bounding box center [490, 19] width 40 height 23
click at [558, 22] on button "Submit" at bounding box center [548, 19] width 58 height 23
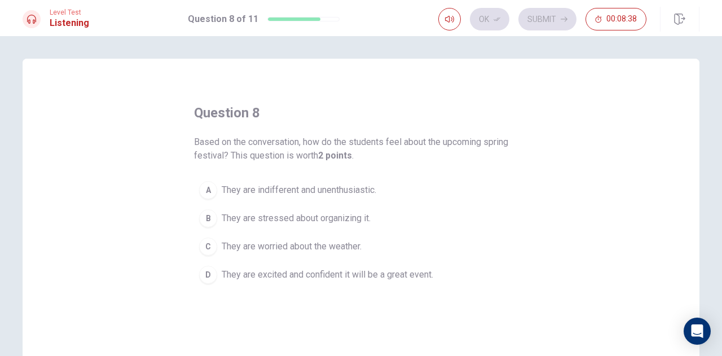
click at [202, 275] on div "D" at bounding box center [208, 275] width 18 height 18
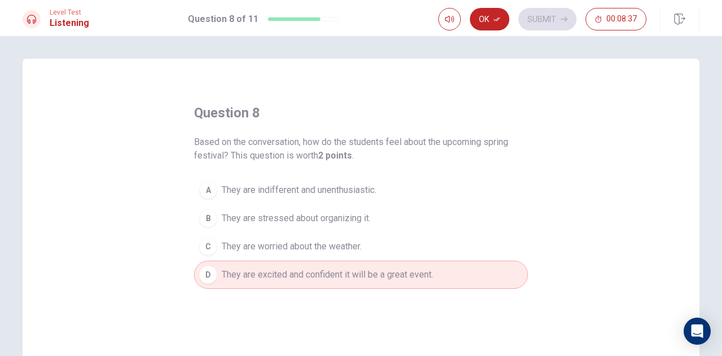
click at [486, 26] on button "Ok" at bounding box center [490, 19] width 40 height 23
click at [562, 24] on button "Submit" at bounding box center [548, 19] width 58 height 23
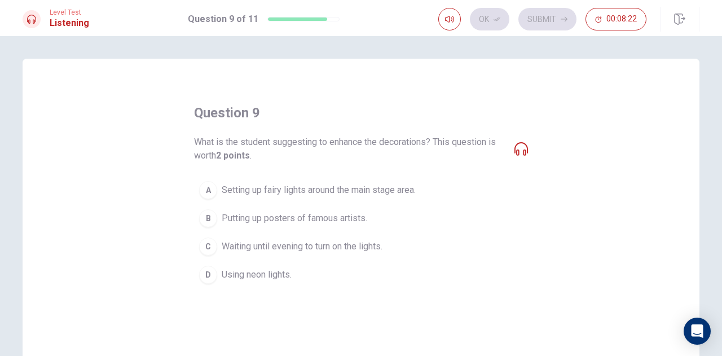
click at [240, 189] on span "Setting up fairy lights around the main stage area." at bounding box center [319, 190] width 194 height 14
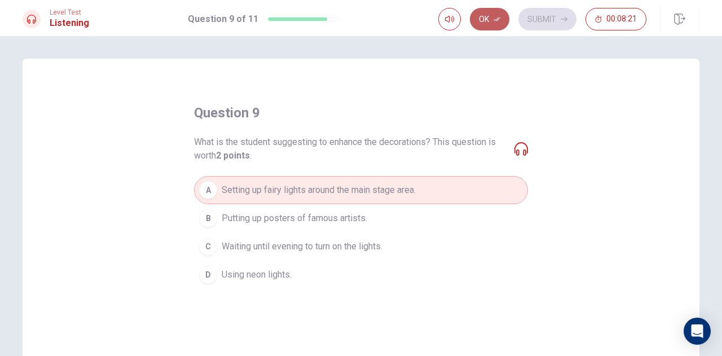
click at [481, 19] on button "Ok" at bounding box center [490, 19] width 40 height 23
click at [558, 15] on button "Submit" at bounding box center [548, 19] width 58 height 23
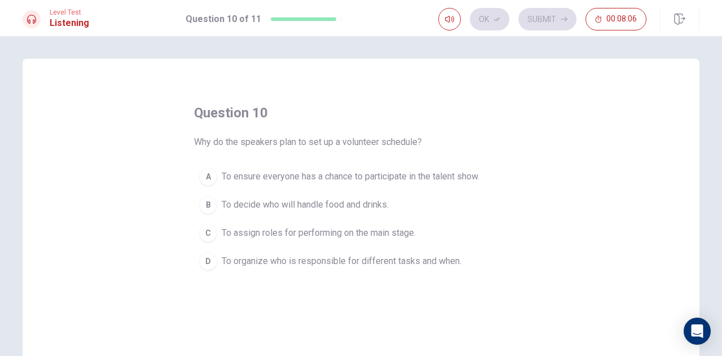
click at [245, 259] on span "To organize who is responsible for different tasks and when." at bounding box center [342, 262] width 240 height 14
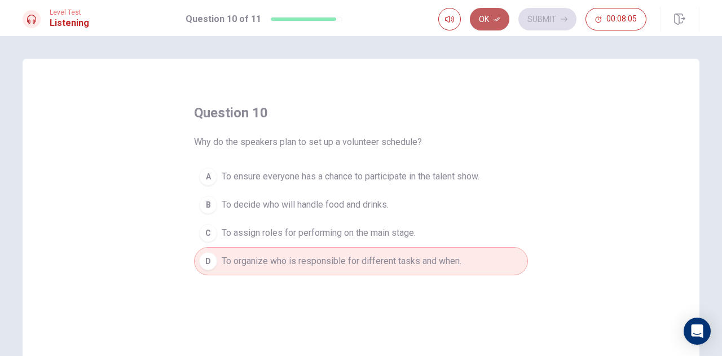
click at [482, 23] on button "Ok" at bounding box center [490, 19] width 40 height 23
click at [554, 25] on button "Submit" at bounding box center [548, 19] width 58 height 23
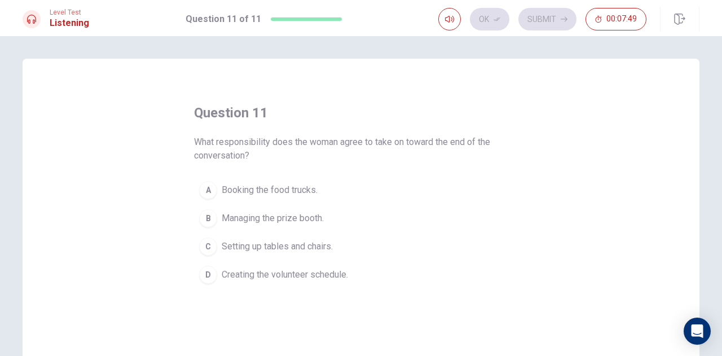
click at [271, 246] on span "Setting up tables and chairs." at bounding box center [277, 247] width 111 height 14
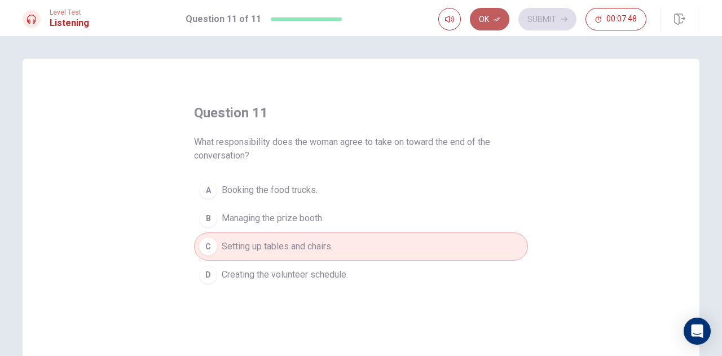
click at [498, 17] on icon "button" at bounding box center [497, 19] width 7 height 7
click at [564, 19] on icon "button" at bounding box center [564, 19] width 7 height 5
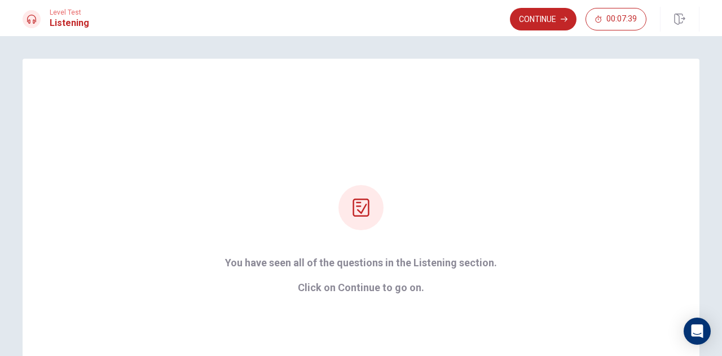
click at [564, 19] on icon "button" at bounding box center [564, 19] width 7 height 5
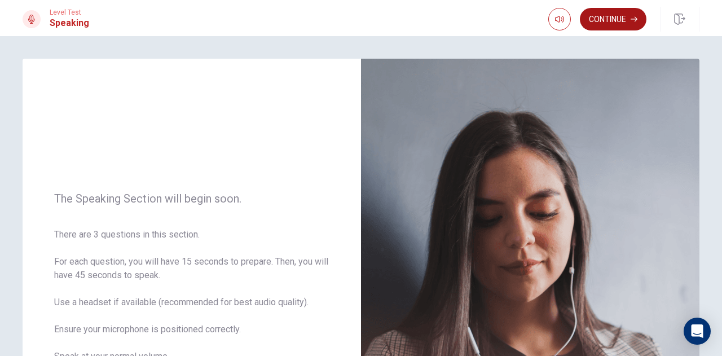
click at [621, 21] on button "Continue" at bounding box center [613, 19] width 67 height 23
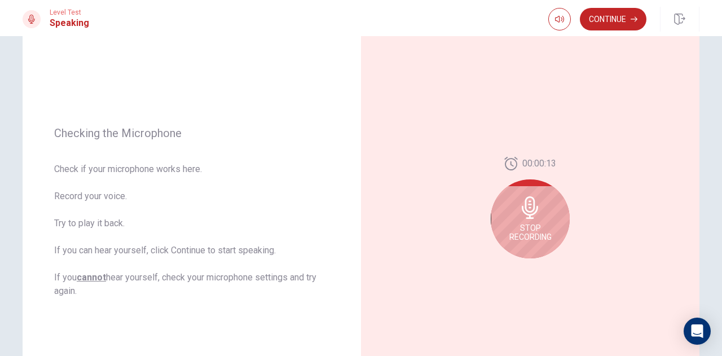
scroll to position [114, 0]
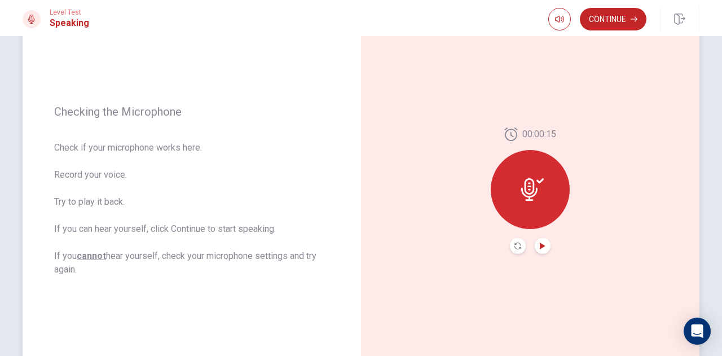
click at [542, 245] on icon "Play Audio" at bounding box center [542, 246] width 7 height 7
click at [612, 22] on button "Continue" at bounding box center [613, 19] width 67 height 23
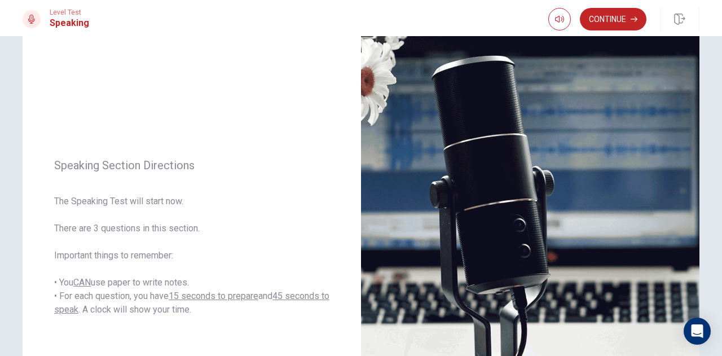
scroll to position [42, 0]
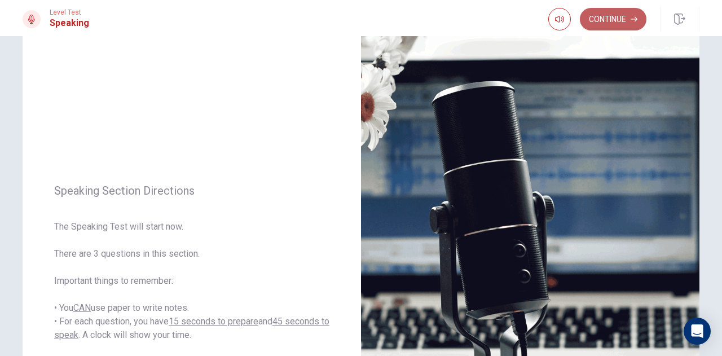
click at [624, 19] on button "Continue" at bounding box center [613, 19] width 67 height 23
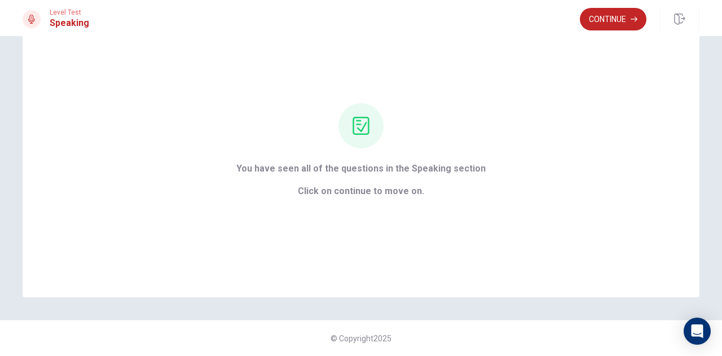
scroll to position [54, 0]
click at [609, 20] on button "Continue" at bounding box center [613, 19] width 67 height 23
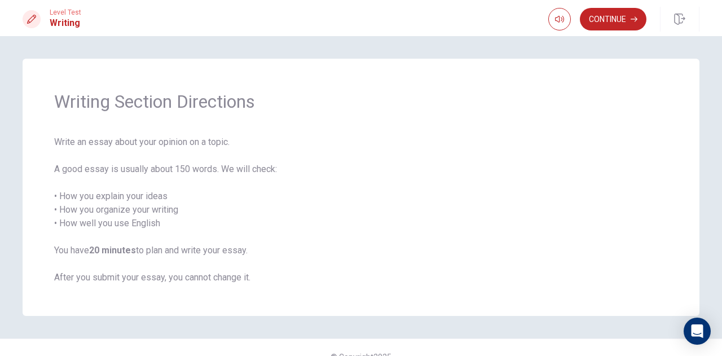
scroll to position [18, 0]
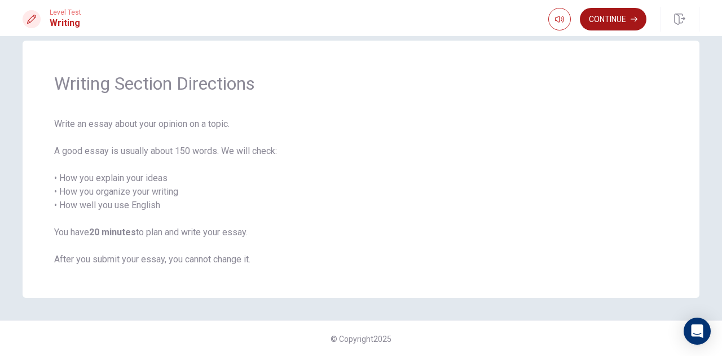
click at [616, 24] on button "Continue" at bounding box center [613, 19] width 67 height 23
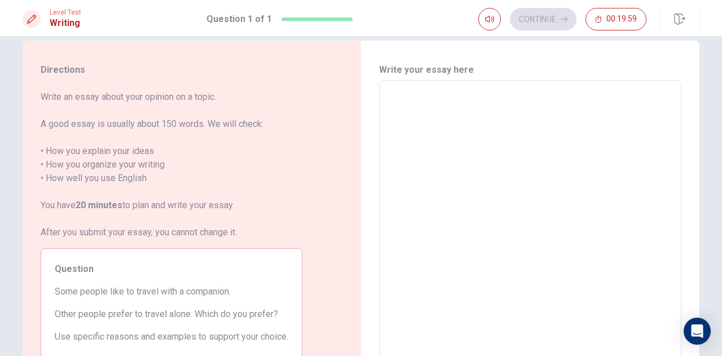
click at [387, 146] on textarea at bounding box center [530, 236] width 287 height 293
drag, startPoint x: 37, startPoint y: 124, endPoint x: 187, endPoint y: 133, distance: 149.8
click at [187, 133] on span "Write an essay about your opinion on a topic. A good essay is usually about 150…" at bounding box center [172, 164] width 262 height 149
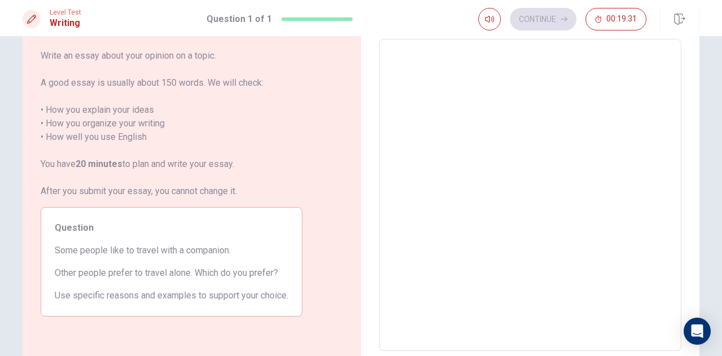
scroll to position [62, 0]
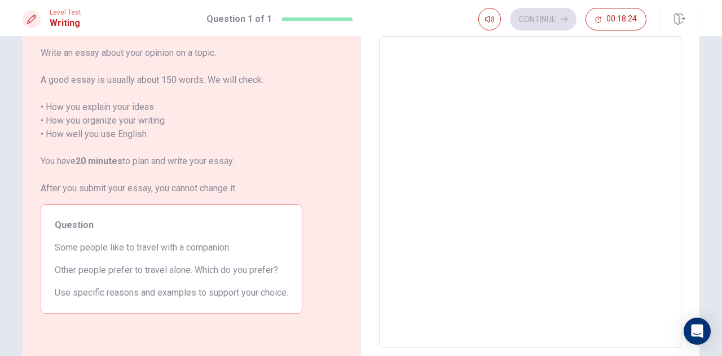
click at [435, 66] on textarea at bounding box center [530, 192] width 287 height 293
type textarea "P"
type textarea "x"
type textarea "Pe"
type textarea "x"
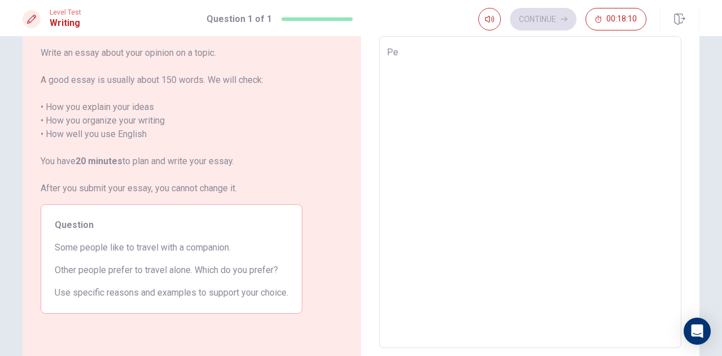
type textarea "Per"
type textarea "x"
type textarea "Pers"
type textarea "x"
type textarea "Perso"
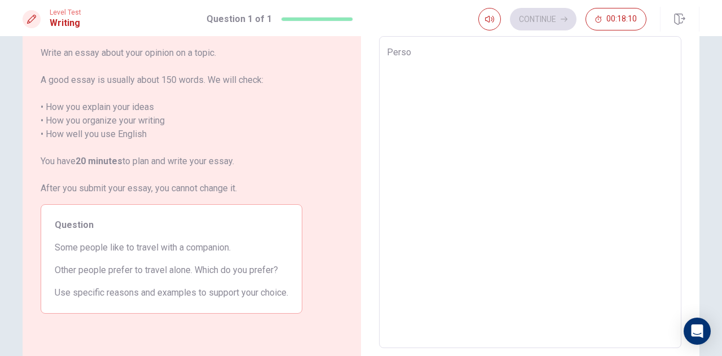
type textarea "x"
type textarea "Person"
type textarea "x"
type textarea "Persona"
type textarea "x"
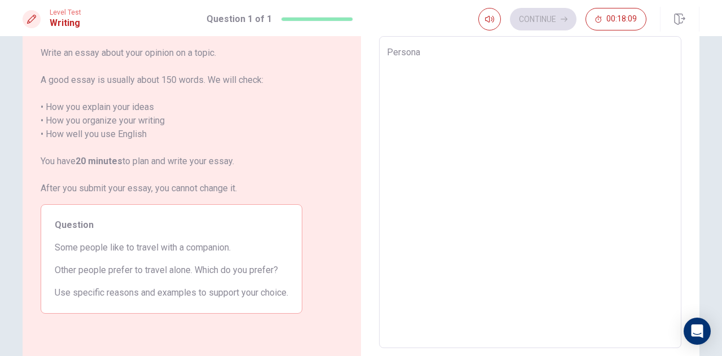
type textarea "Personal"
type textarea "x"
type textarea "Personall"
type textarea "x"
type textarea "Personally"
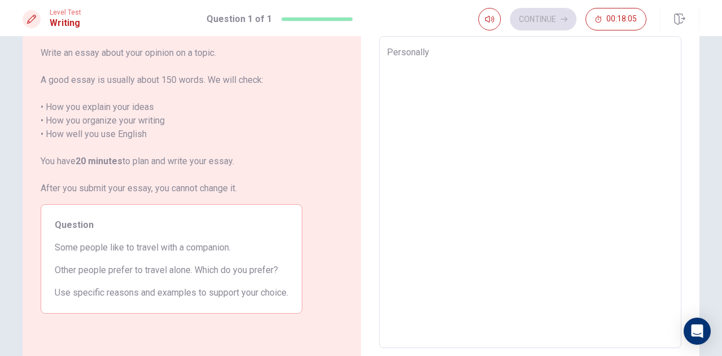
type textarea "x"
type textarea "Personally,"
type textarea "x"
type textarea "Personally,"
type textarea "x"
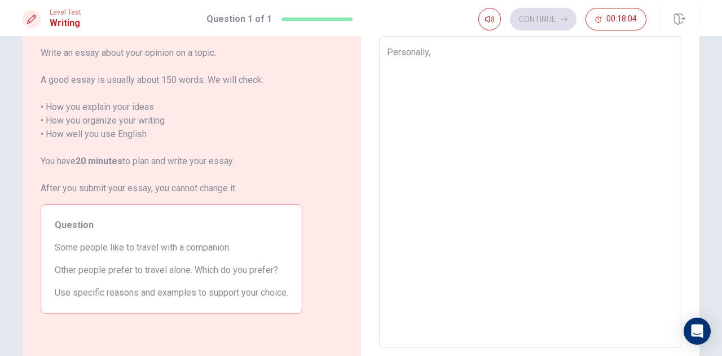
type textarea "Personally, I"
type textarea "x"
type textarea "Personally, I"
type textarea "x"
type textarea "Personally, I p"
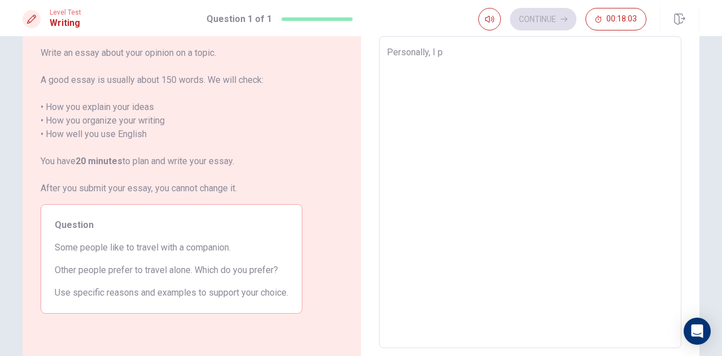
type textarea "x"
type textarea "Personally, I pr"
type textarea "x"
type textarea "Personally, I pre"
type textarea "x"
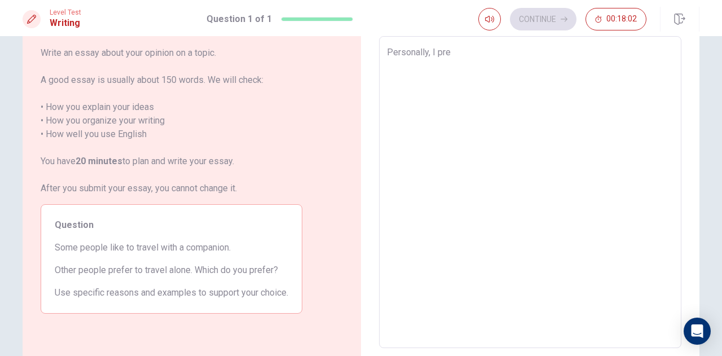
type textarea "Personally, I pref"
type textarea "x"
type textarea "Personally, I prefr"
type textarea "x"
type textarea "Personally, I prefre"
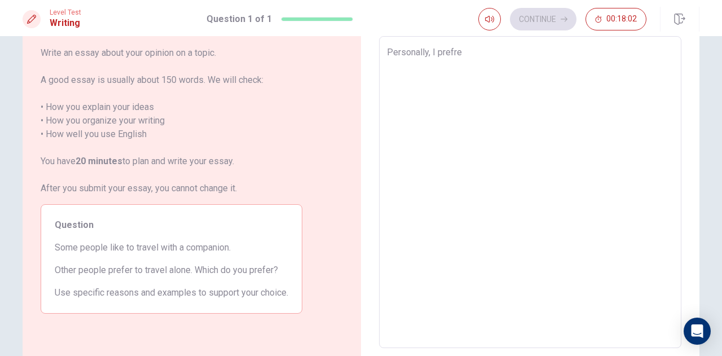
type textarea "x"
type textarea "Personally, I prefr"
type textarea "x"
type textarea "Personally, I pref"
type textarea "x"
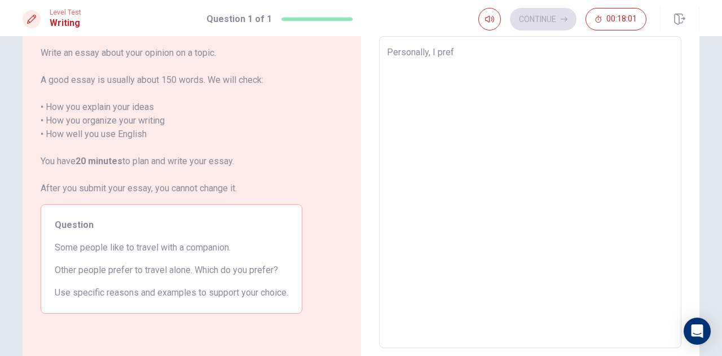
type textarea "Personally, I pre"
type textarea "x"
type textarea "Personally, I pref"
type textarea "x"
type textarea "Personally, I prefe"
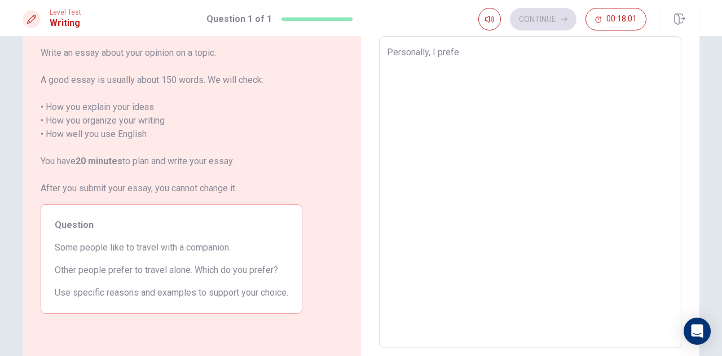
type textarea "x"
type textarea "Personally, I prefer"
type textarea "x"
type textarea "Personally, I preferd"
type textarea "x"
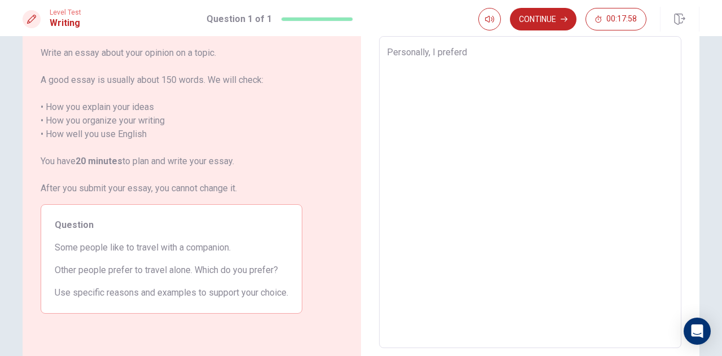
type textarea "Personally, I prefer"
type textarea "x"
type textarea "Personally, I prefer"
type textarea "x"
type textarea "Personally, I prefer t"
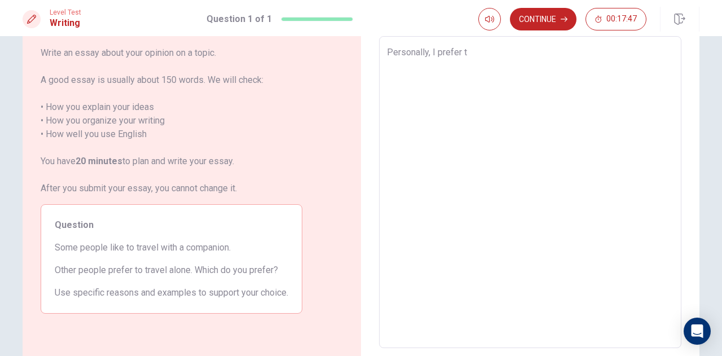
type textarea "x"
type textarea "Personally, I prefer tr"
type textarea "x"
type textarea "Personally, I prefer tra"
type textarea "x"
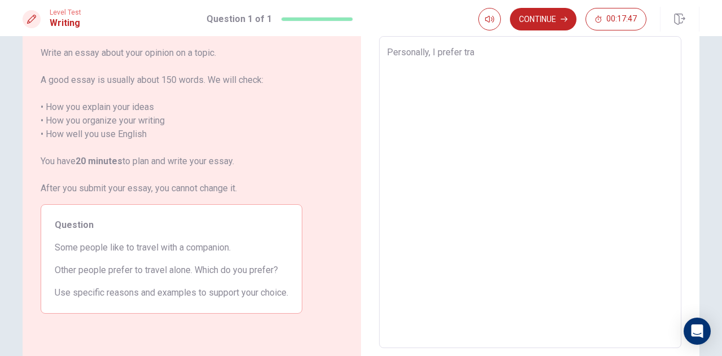
type textarea "Personally, I prefer trav"
type textarea "x"
type textarea "Personally, I prefer trave"
type textarea "x"
type textarea "Personally, I prefer travel"
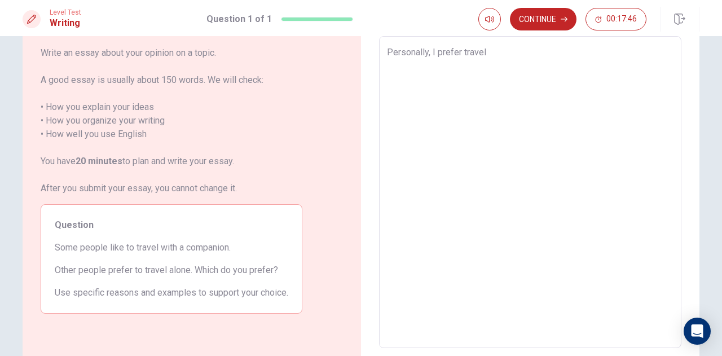
type textarea "x"
type textarea "Personally, I prefer traveli"
type textarea "x"
type textarea "Personally, I prefer travelin"
type textarea "x"
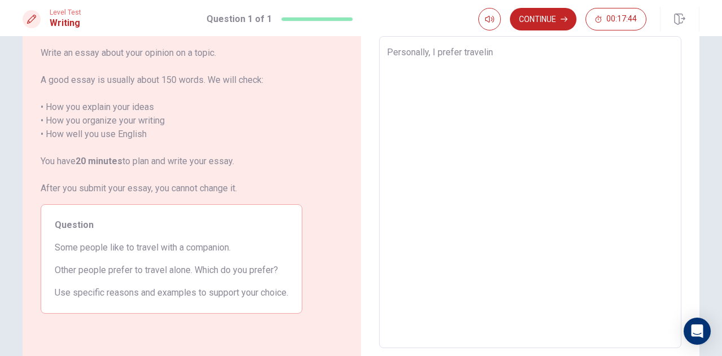
type textarea "Personally, I prefer traveling"
type textarea "x"
type textarea "Personally, I prefer traveling"
type textarea "x"
type textarea "Personally, I prefer traveling w"
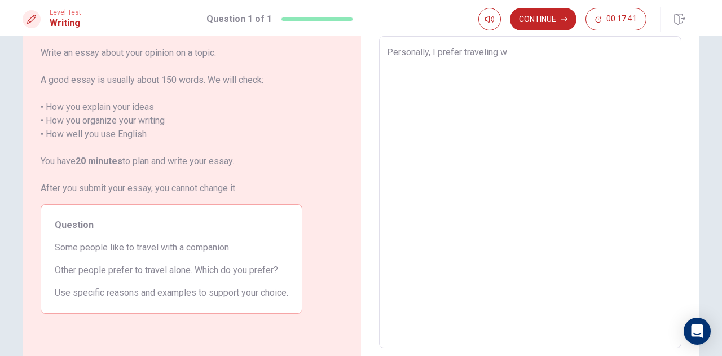
type textarea "x"
type textarea "Personally, I prefer traveling wi"
type textarea "x"
type textarea "Personally, I prefer traveling wit"
type textarea "x"
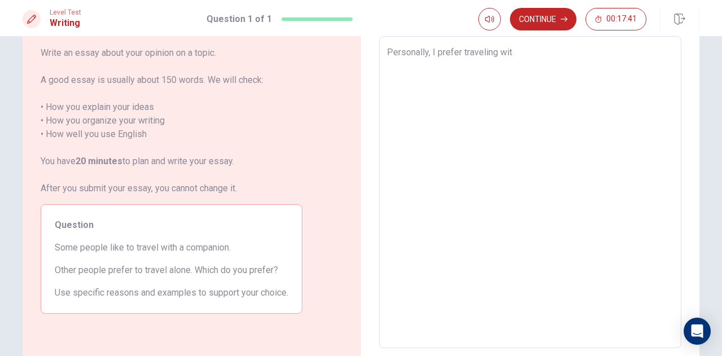
type textarea "Personally, I prefer traveling with"
type textarea "x"
type textarea "Personally, I prefer traveling with"
type textarea "x"
type textarea "Personally, I prefer traveling with a"
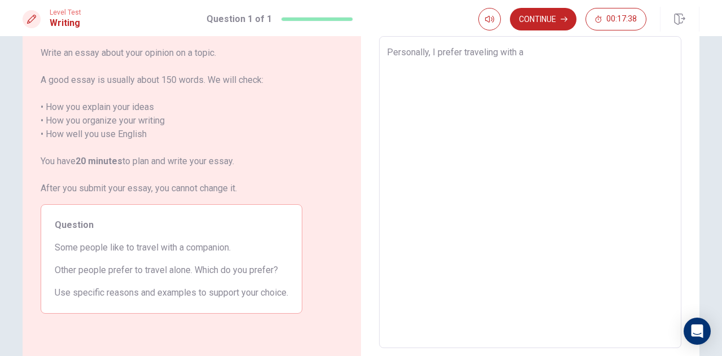
type textarea "x"
type textarea "Personally, I prefer traveling with a"
type textarea "x"
type textarea "Personally, I prefer traveling with a c"
type textarea "x"
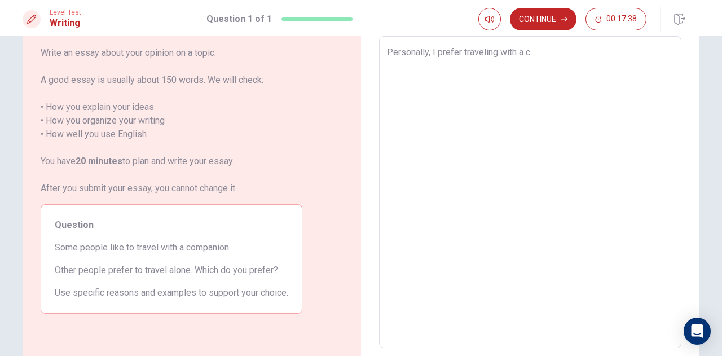
type textarea "Personally, I prefer traveling with a co"
type textarea "x"
type textarea "Personally, I prefer traveling with a com"
type textarea "x"
type textarea "Personally, I prefer traveling with a comp"
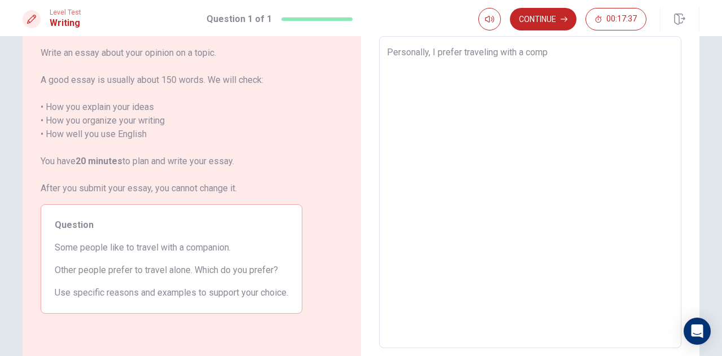
type textarea "x"
type textarea "Personally, I prefer traveling with a compa"
type textarea "x"
type textarea "Personally, I prefer traveling with a compan"
type textarea "x"
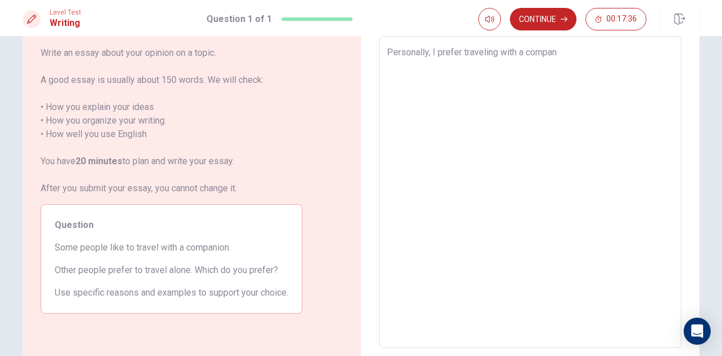
type textarea "Personally, I prefer traveling with a compani"
type textarea "x"
type textarea "Personally, I prefer traveling with a companio"
type textarea "x"
type textarea "Personally, I prefer traveling with a companion"
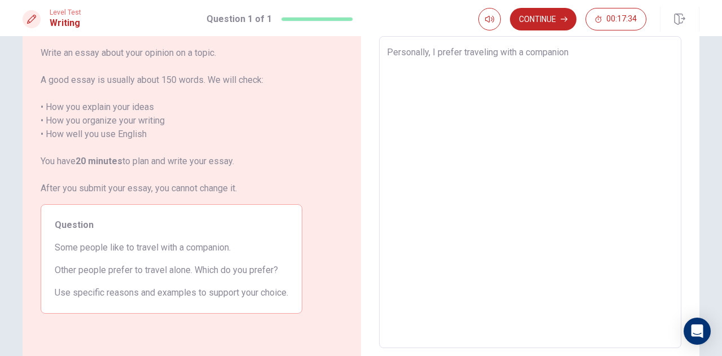
type textarea "x"
type textarea "Personally, I prefer traveling with a companion"
type textarea "x"
type textarea "Personally, I prefer traveling with a companion b"
type textarea "x"
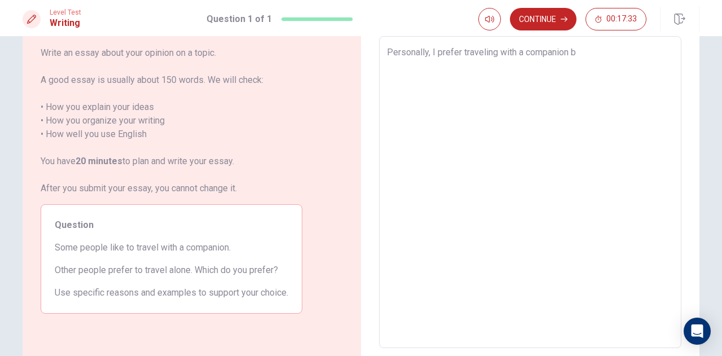
type textarea "Personally, I prefer traveling with a companion be"
type textarea "x"
type textarea "Personally, I prefer traveling with a companion [PERSON_NAME]"
type textarea "x"
type textarea "Personally, I prefer traveling with a companion [PERSON_NAME]"
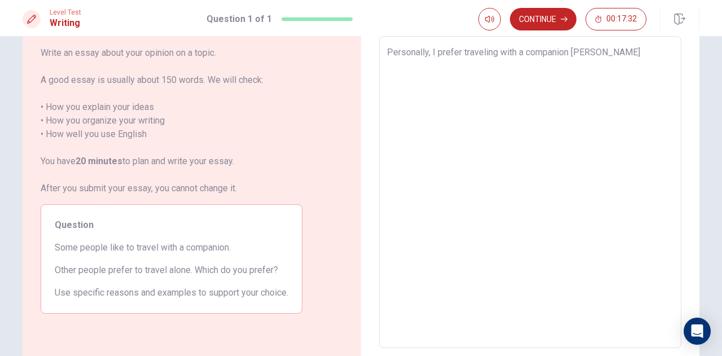
type textarea "x"
type textarea "Personally, I prefer traveling with a companion [PERSON_NAME]"
type textarea "x"
type textarea "Personally, I prefer traveling with a companion [PERSON_NAME]"
type textarea "x"
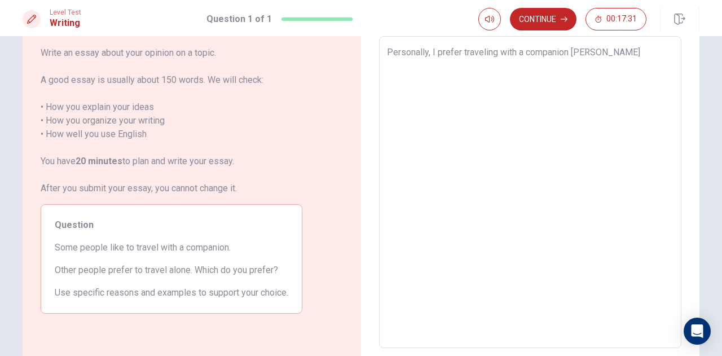
type textarea "Personally, I prefer traveling with a companion because"
type textarea "x"
type textarea "Personally, I prefer traveling with a companion because"
type textarea "x"
type textarea "Personally, I prefer traveling with a companion because i"
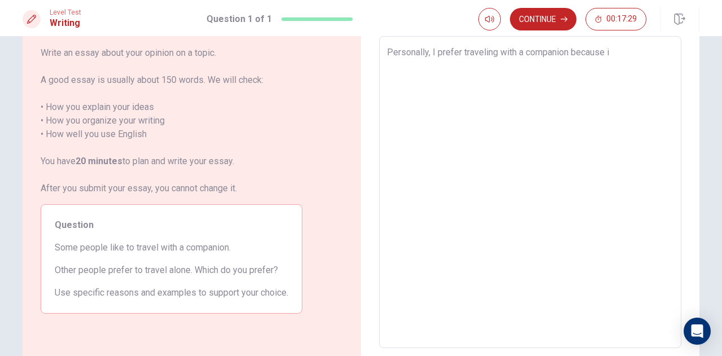
type textarea "x"
type textarea "Personally, I prefer traveling with a companion because it"
type textarea "x"
type textarea "Personally, I prefer traveling with a companion because it"
type textarea "x"
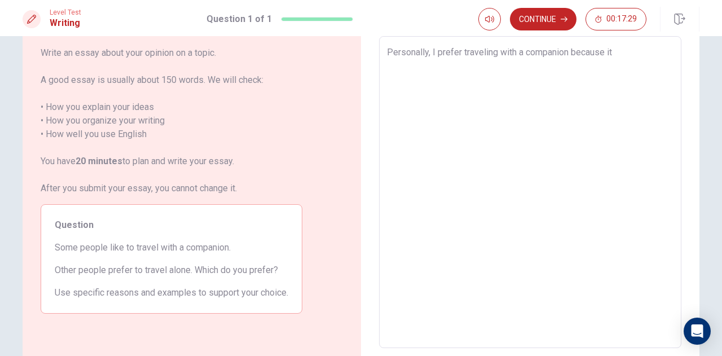
type textarea "Personally, I prefer traveling with a companion because it m"
type textarea "x"
type textarea "Personally, I prefer traveling with a companion because it ma"
type textarea "x"
type textarea "Personally, I prefer traveling with a companion because it m"
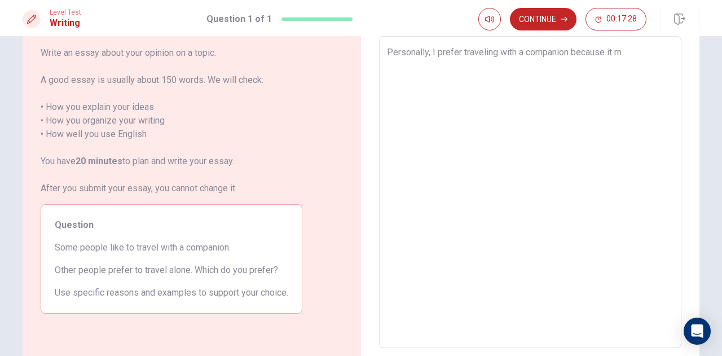
type textarea "x"
type textarea "Personally, I prefer traveling with a companion because it"
type textarea "x"
type textarea "Personally, I prefer traveling with a companion because it"
type textarea "x"
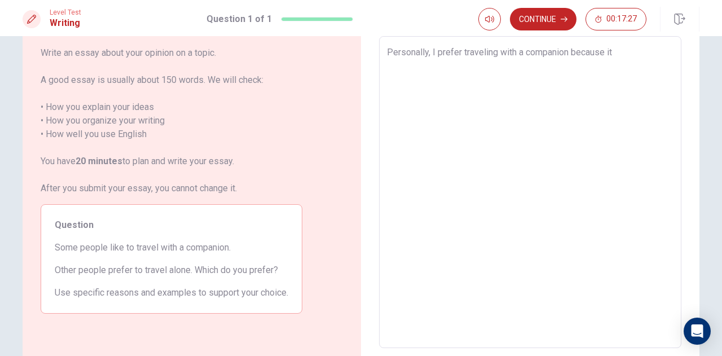
type textarea "Personally, I prefer traveling with a companion because it"
type textarea "x"
type textarea "Personally, I prefer traveling with a companion because it m"
type textarea "x"
type textarea "Personally, I prefer traveling with a companion because it ma"
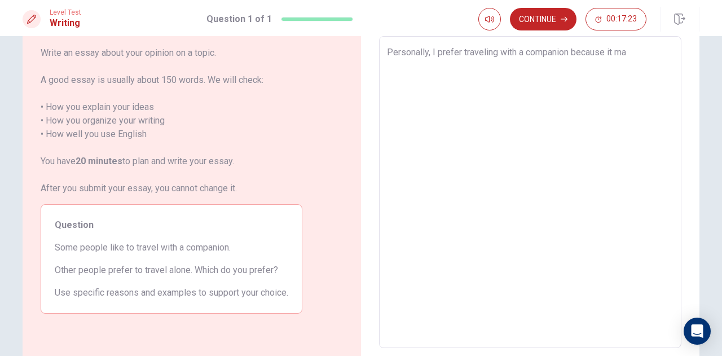
type textarea "x"
type textarea "Personally, I prefer traveling with a companion because it mak"
type textarea "x"
type textarea "Personally, I prefer traveling with a companion because it make"
type textarea "x"
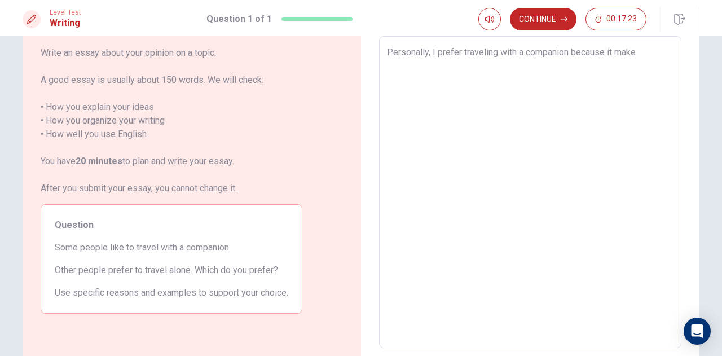
type textarea "Personally, I prefer traveling with a companion because it make"
type textarea "x"
type textarea "Personally, I prefer traveling with a companion because it make f"
type textarea "x"
type textarea "Personally, I prefer traveling with a companion because it make fe"
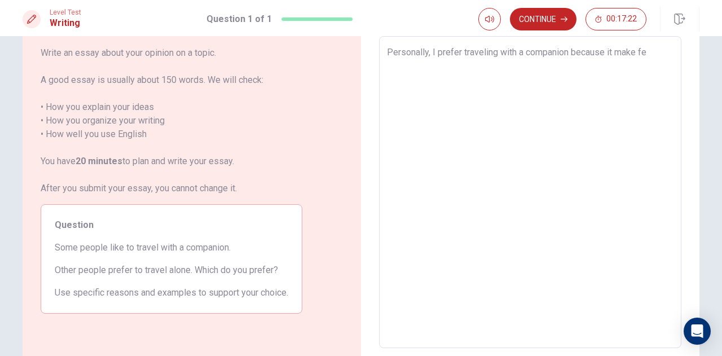
type textarea "x"
type textarea "Personally, I prefer traveling with a companion because it make fel"
type textarea "x"
type textarea "Personally, I prefer traveling with a companion because it make fell"
type textarea "x"
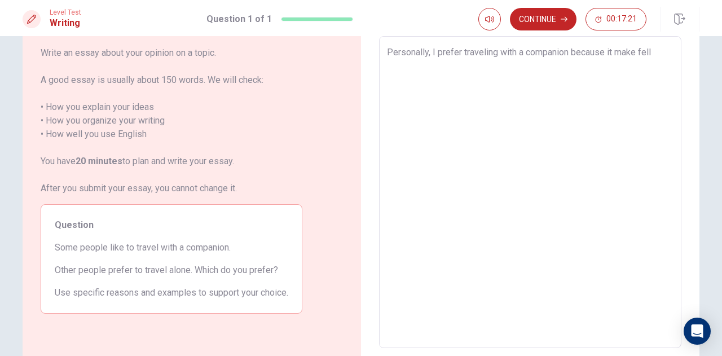
type textarea "Personally, I prefer traveling with a companion because it make fel"
type textarea "x"
type textarea "Personally, I prefer traveling with a companion because it make fe"
type textarea "x"
type textarea "Personally, I prefer traveling with a companion because it make fee"
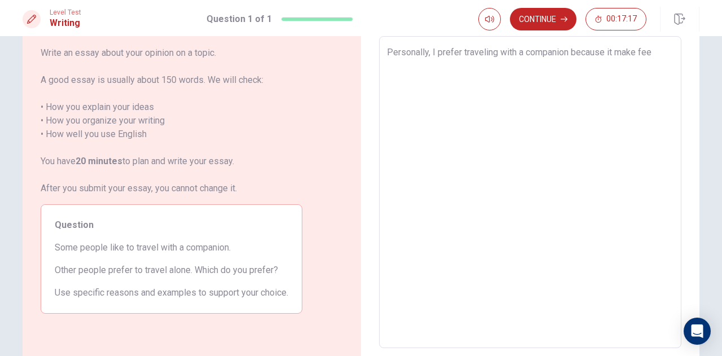
type textarea "x"
type textarea "Personally, I prefer traveling with a companion because it make feel"
type textarea "x"
type textarea "Personally, I prefer traveling with a companion because it make feel"
type textarea "x"
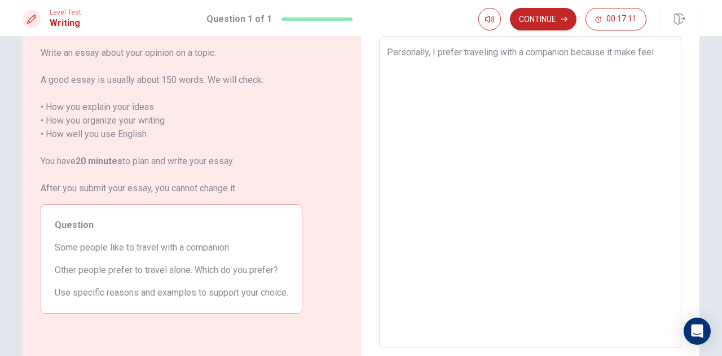
type textarea "Personally, I prefer traveling with a companion because it make feel s"
type textarea "x"
type textarea "Personally, I prefer traveling with a companion because it make feel sa"
type textarea "x"
type textarea "Personally, I prefer traveling with a companion because it make feel saf"
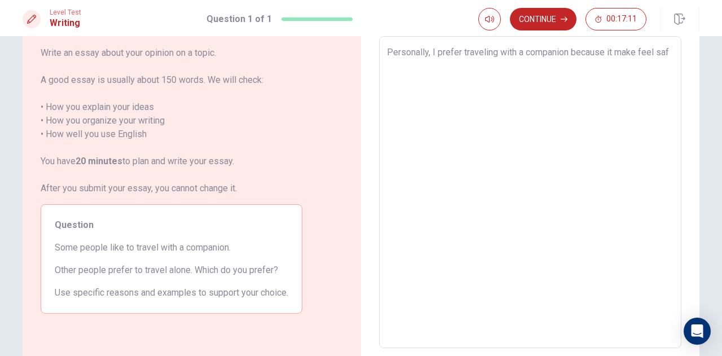
type textarea "x"
type textarea "Personally, I prefer traveling with a companion because it make feel safe"
type textarea "x"
type textarea "Personally, I prefer traveling with a companion because it make feel safer"
type textarea "x"
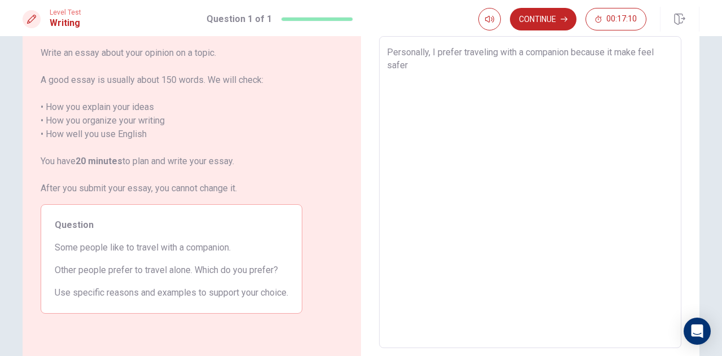
type textarea "Personally, I prefer traveling with a companion because it make feel safer,"
type textarea "x"
type textarea "Personally, I prefer traveling with a companion because it make feel safer,"
type textarea "x"
type textarea "Personally, I prefer traveling with a companion because it make feel safer,"
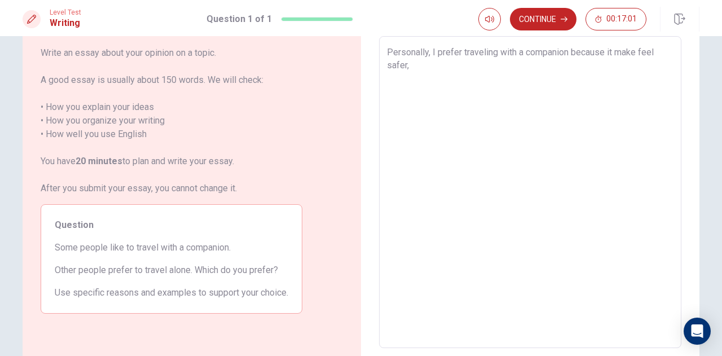
type textarea "x"
type textarea "Personally, I prefer traveling with a companion because it make feel safer"
type textarea "x"
type textarea "Personally, I prefer traveling with a companion because it make feel safer"
type textarea "x"
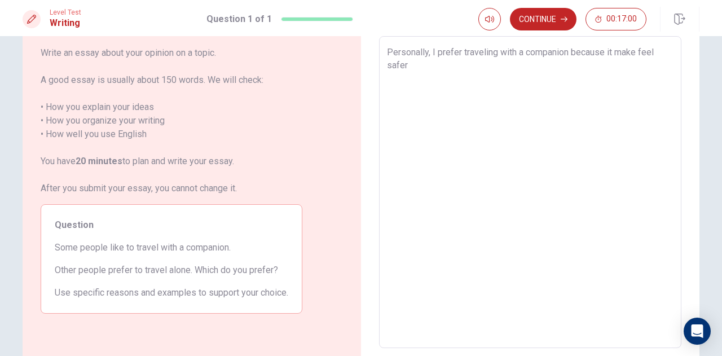
type textarea "Personally, I prefer traveling with a companion because it make feel safer a"
type textarea "x"
type textarea "Personally, I prefer traveling with a companion because it make feel safer an"
type textarea "x"
type textarea "Personally, I prefer traveling with a companion because it make feel safer and"
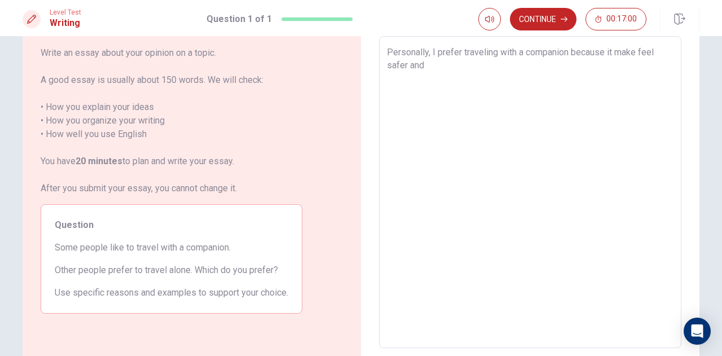
type textarea "x"
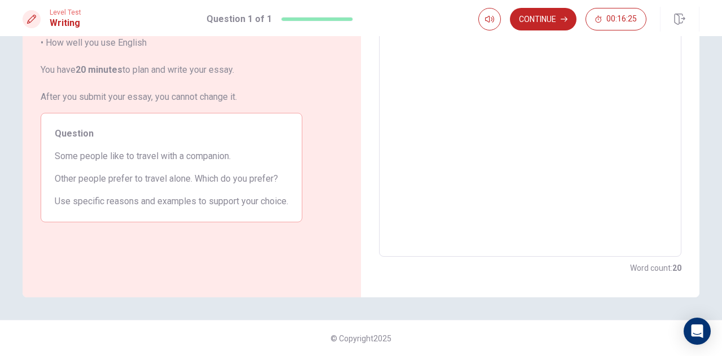
scroll to position [72, 0]
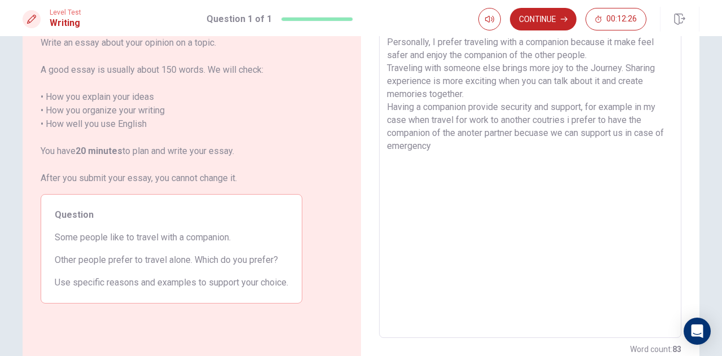
click at [533, 121] on textarea "Personally, I prefer traveling with a companion because it make feel safer and …" at bounding box center [530, 182] width 287 height 293
click at [563, 121] on textarea "Personally, I prefer traveling with a companion because it make feel safer and …" at bounding box center [530, 182] width 287 height 293
drag, startPoint x: 558, startPoint y: 119, endPoint x: 533, endPoint y: 121, distance: 24.9
click at [533, 121] on textarea "Personally, I prefer traveling with a companion because it make feel safer and …" at bounding box center [530, 182] width 287 height 293
click at [493, 150] on textarea "Personally, I prefer traveling with a companion because it make feel safer and …" at bounding box center [530, 182] width 287 height 293
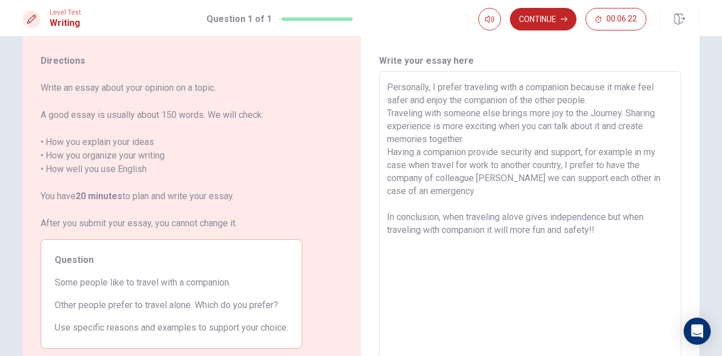
scroll to position [23, 0]
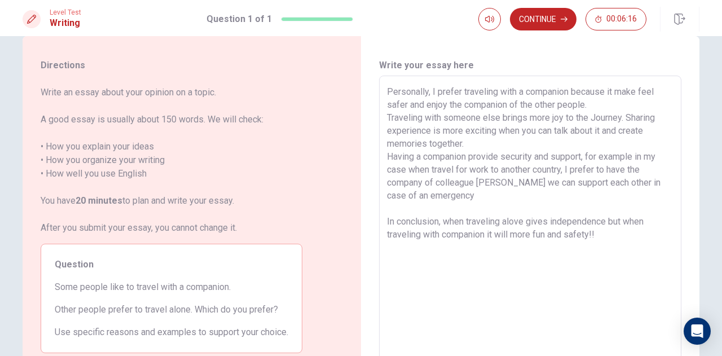
click at [507, 103] on textarea "Personally, I prefer traveling with a companion because it make feel safer and …" at bounding box center [530, 231] width 287 height 293
click at [442, 232] on textarea "Personally, I prefer traveling with a companion because it make feel safer and …" at bounding box center [530, 231] width 287 height 293
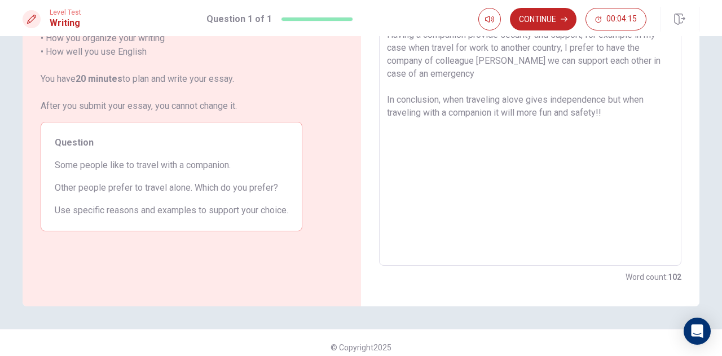
scroll to position [0, 0]
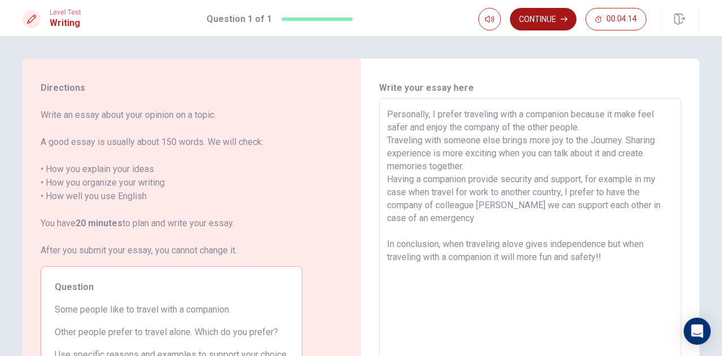
click at [549, 18] on button "Continue" at bounding box center [543, 19] width 67 height 23
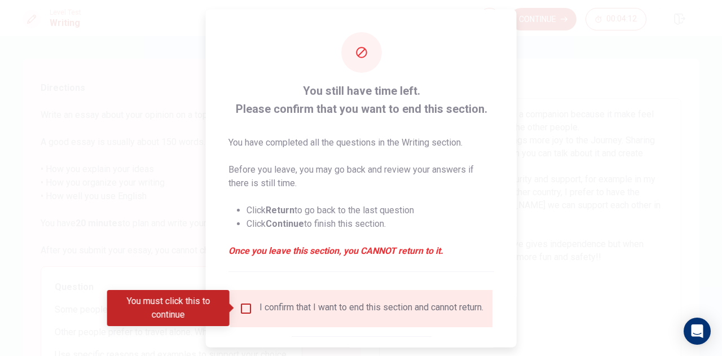
click at [245, 306] on input "You must click this to continue" at bounding box center [246, 308] width 14 height 14
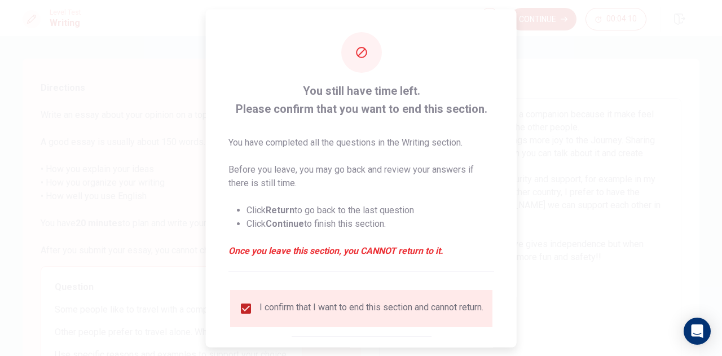
scroll to position [64, 0]
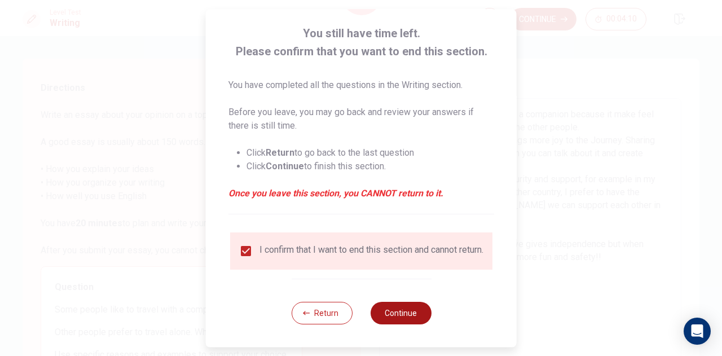
click at [396, 314] on button "Continue" at bounding box center [400, 313] width 61 height 23
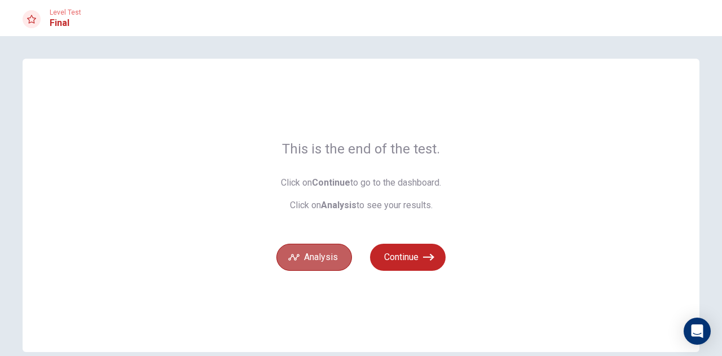
click at [323, 262] on button "Analysis" at bounding box center [315, 257] width 76 height 27
